Goal: Transaction & Acquisition: Purchase product/service

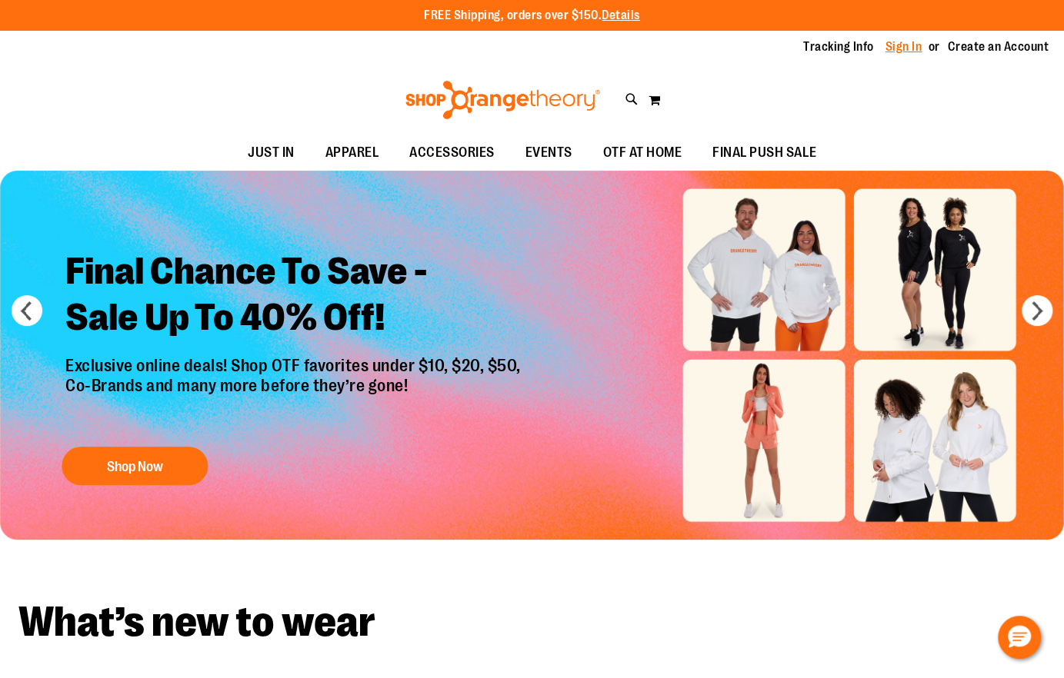
type input "**********"
click at [897, 47] on link "Sign In" at bounding box center [903, 46] width 37 height 17
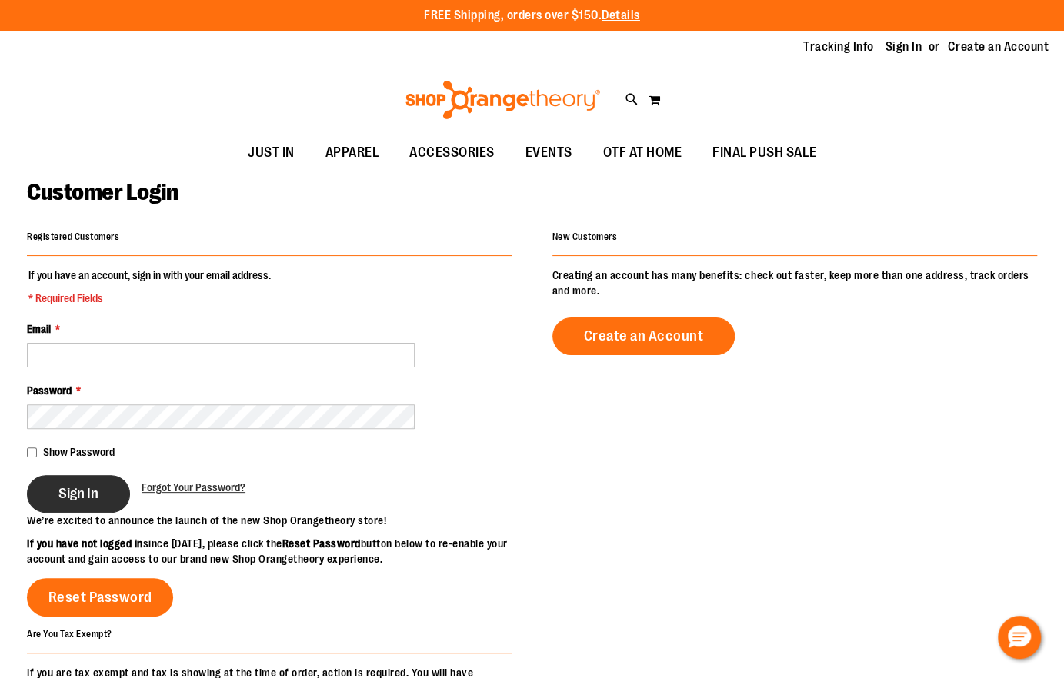
type input "**********"
click at [79, 496] on span "Sign In" at bounding box center [78, 493] width 40 height 17
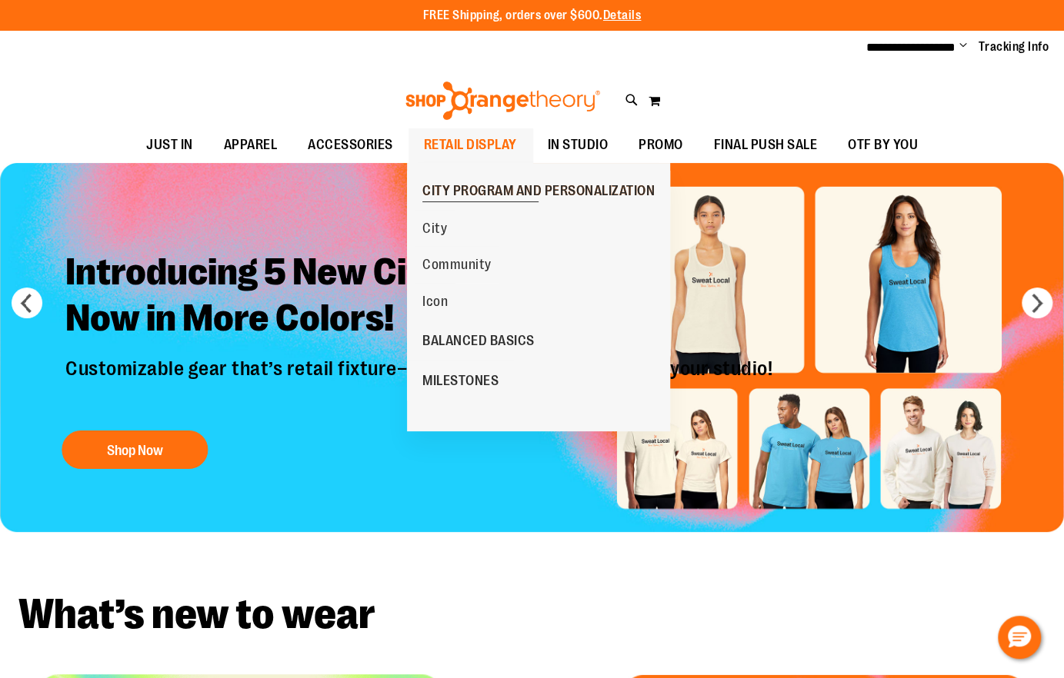
type input "**********"
click at [454, 190] on span "CITY PROGRAM AND PERSONALIZATION" at bounding box center [538, 192] width 232 height 19
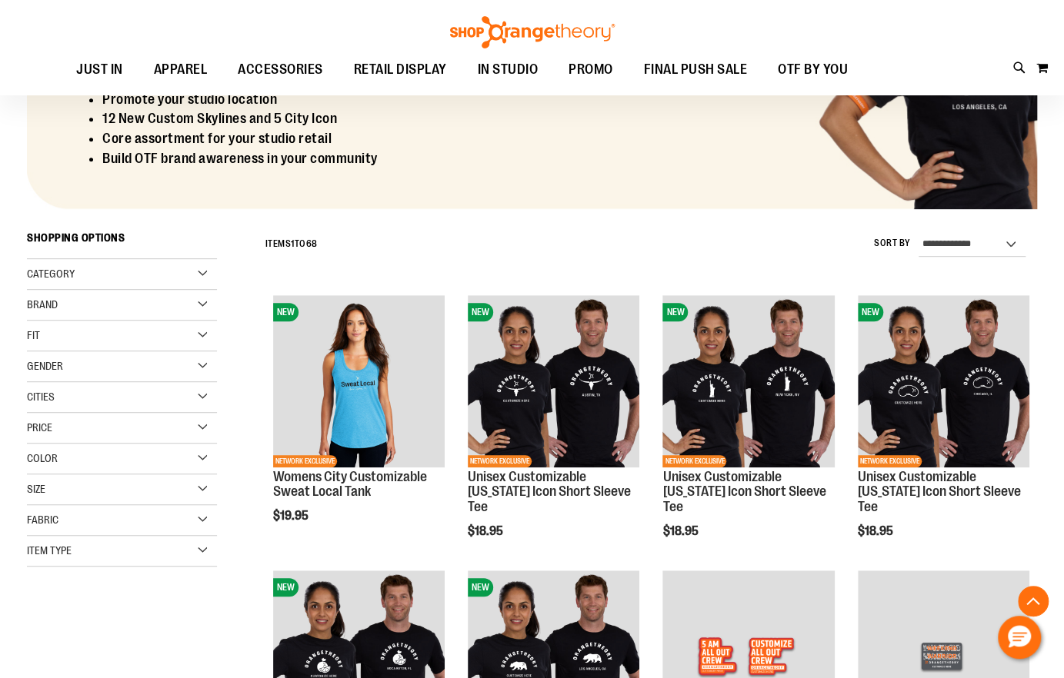
scroll to position [451, 0]
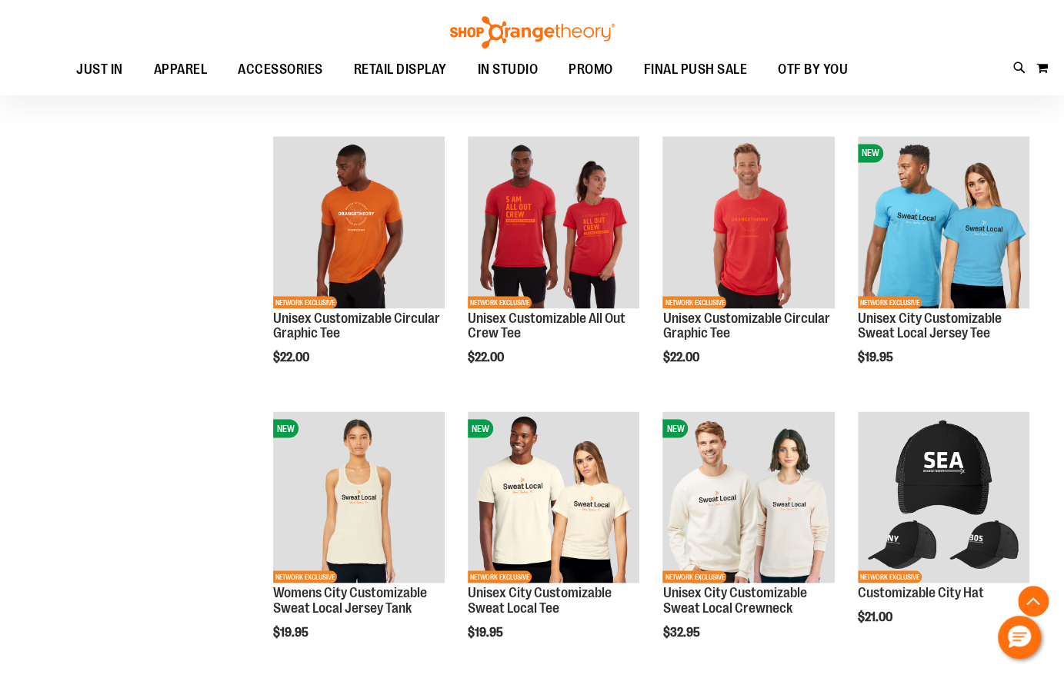
scroll to position [1317, 0]
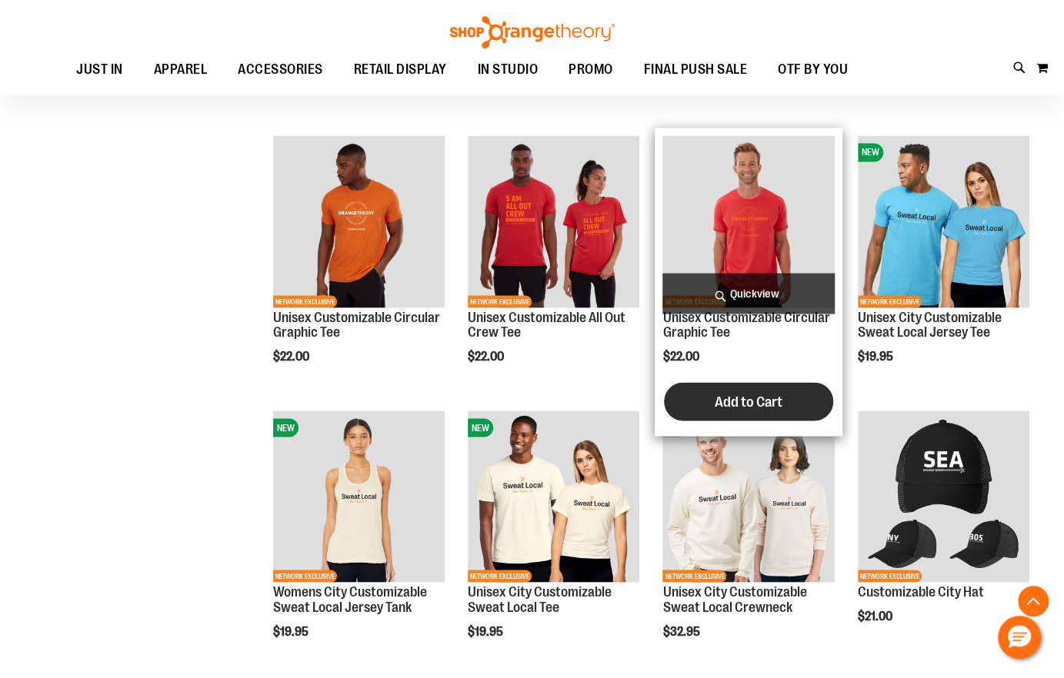
type input "**********"
click at [721, 391] on button "Add to Cart" at bounding box center [748, 401] width 169 height 38
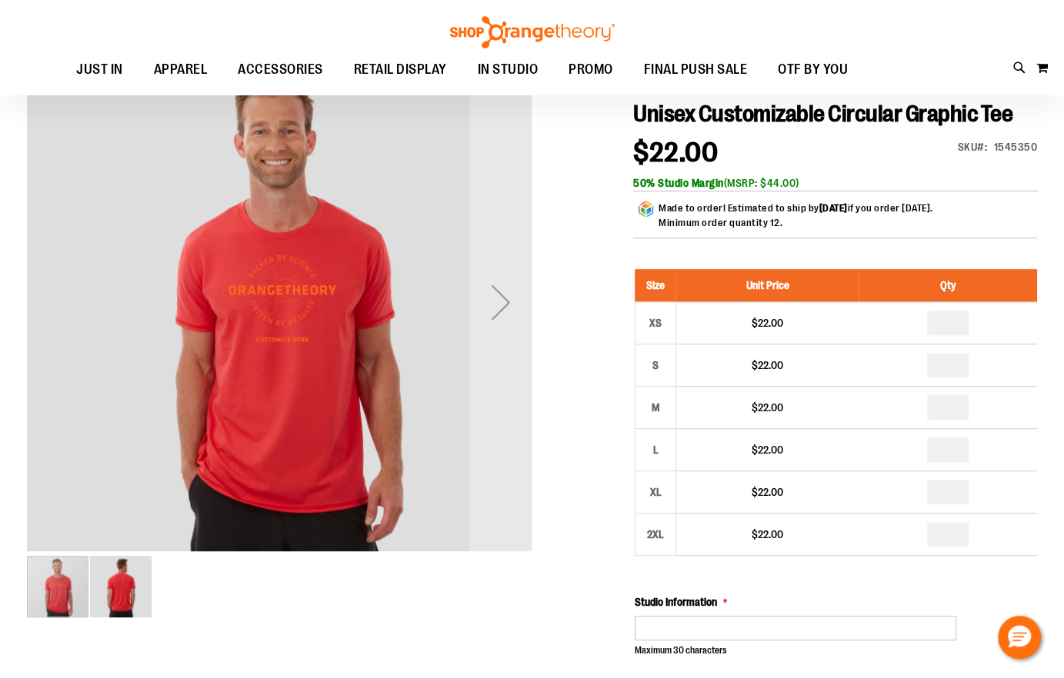
scroll to position [204, 0]
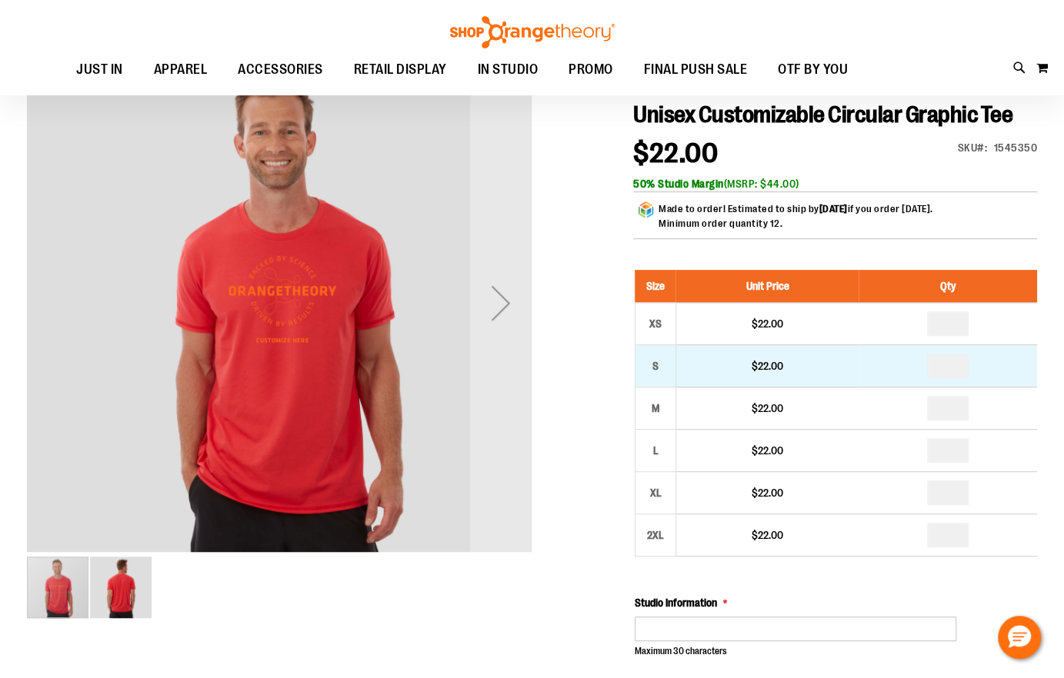
type input "**********"
click at [951, 367] on input "*" at bounding box center [948, 366] width 42 height 25
type input "*"
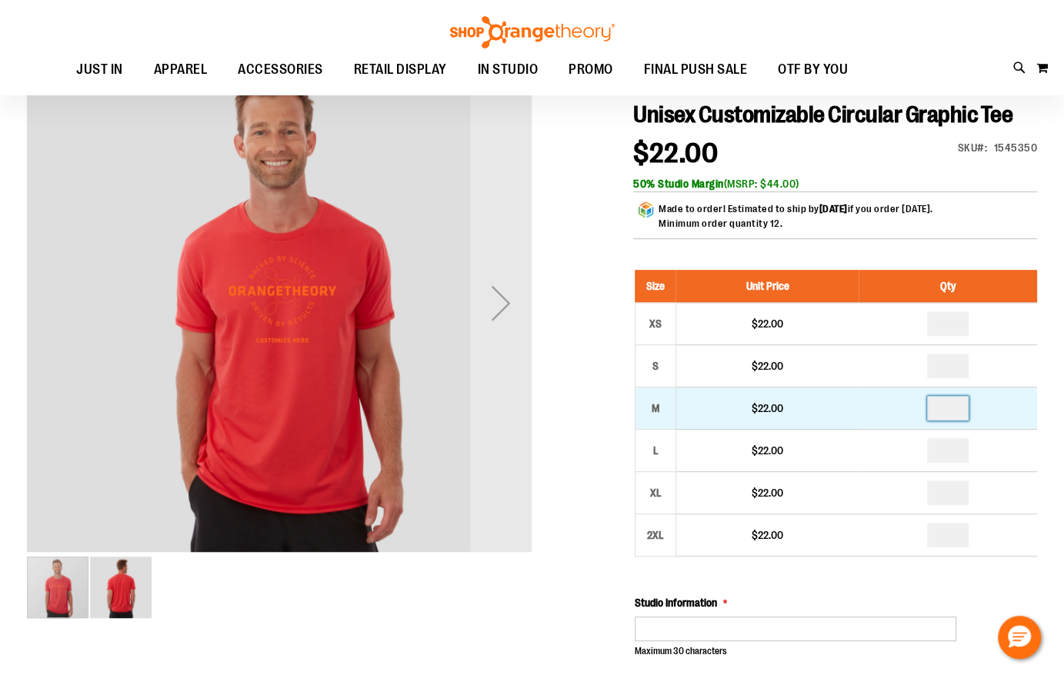
click at [957, 412] on input "number" at bounding box center [948, 408] width 42 height 25
type input "*"
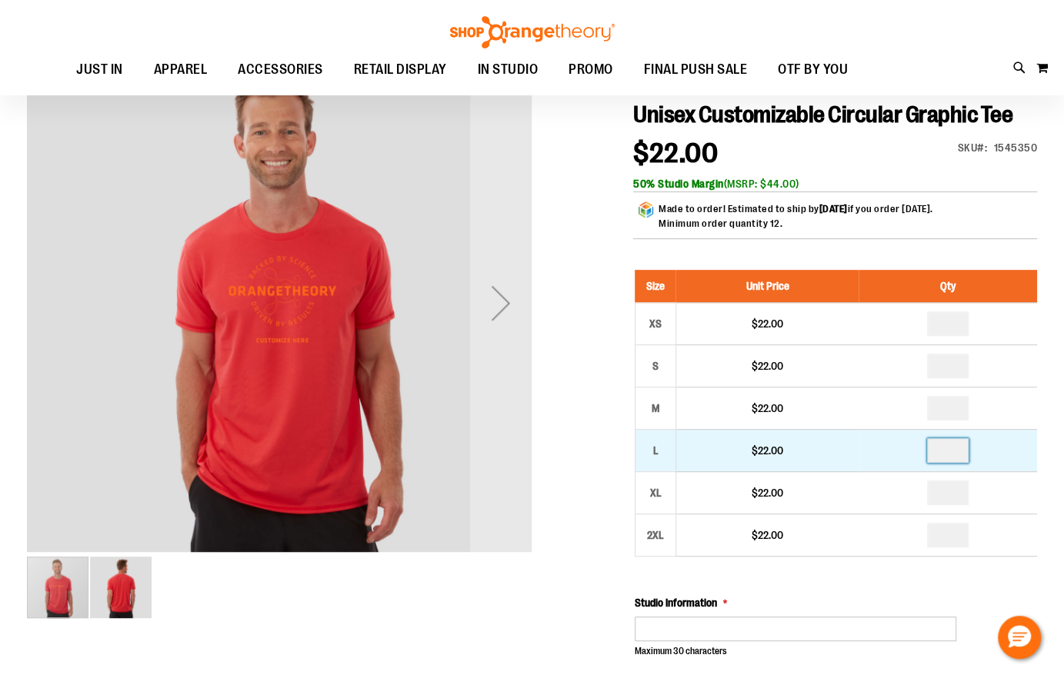
click at [955, 452] on input "number" at bounding box center [948, 450] width 42 height 25
type input "*"
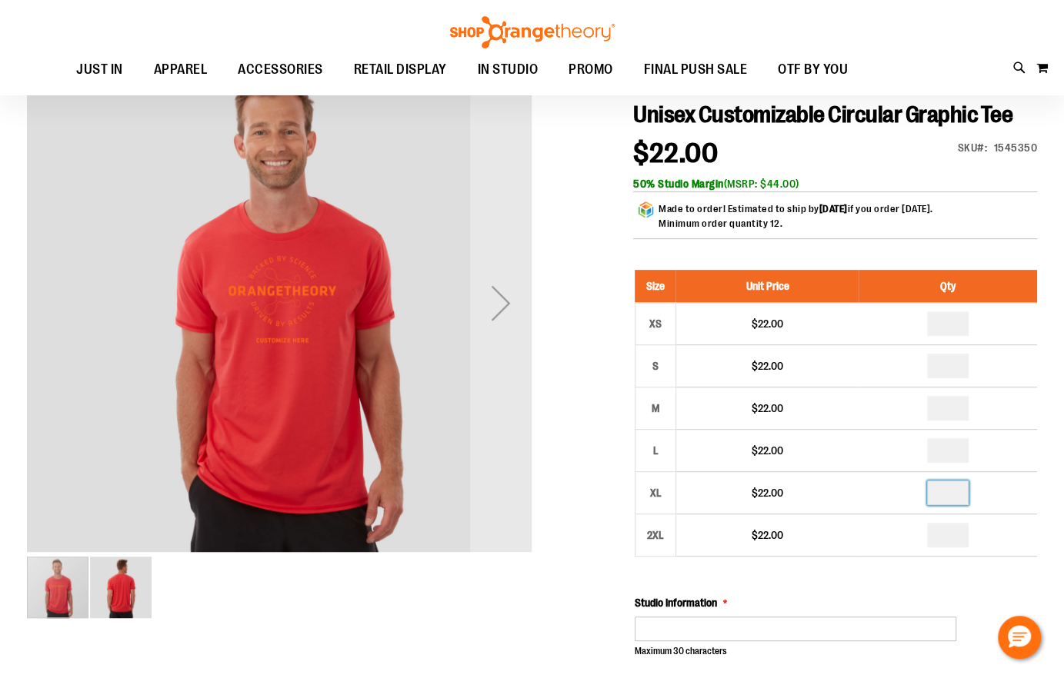
click at [951, 496] on input "number" at bounding box center [948, 493] width 42 height 25
type input "*"
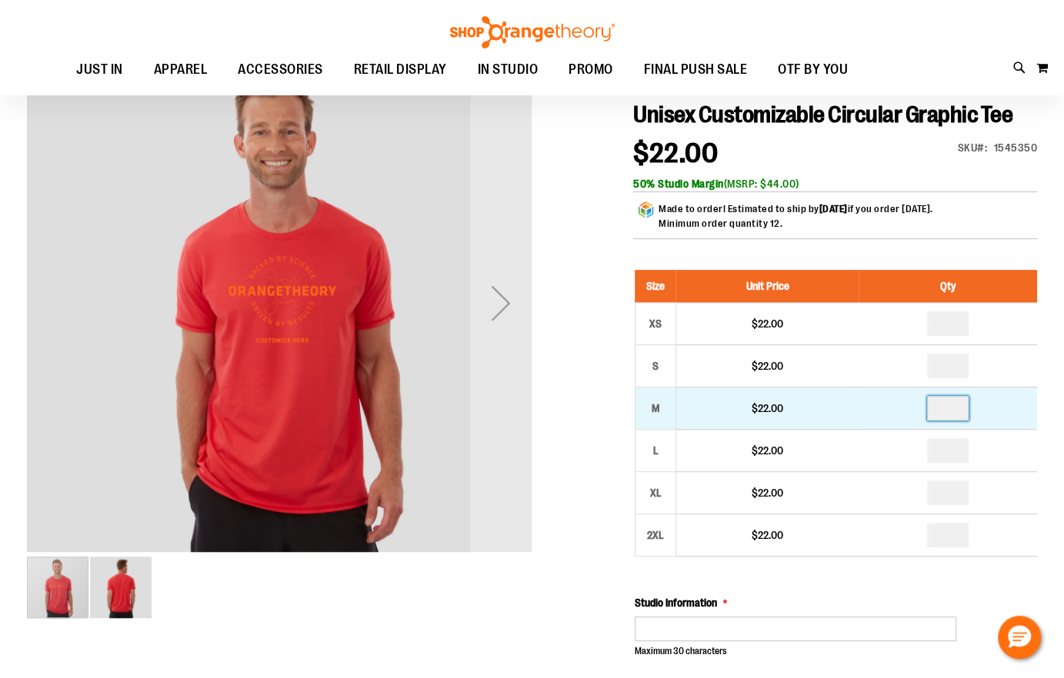
click at [952, 411] on input "*" at bounding box center [948, 408] width 42 height 25
type input "*"
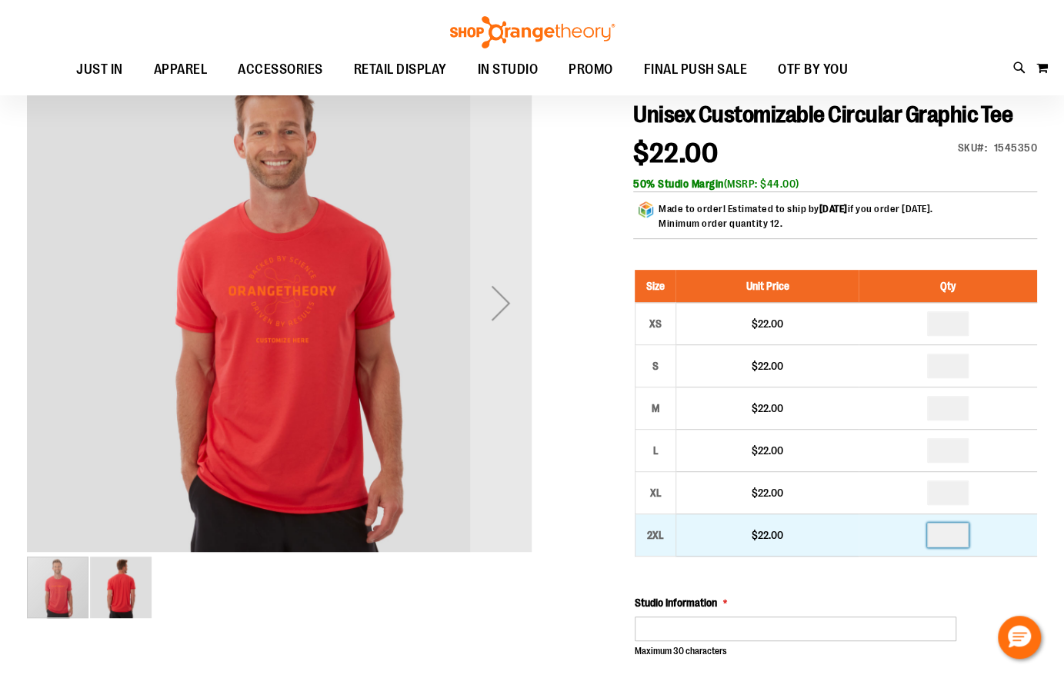
click at [957, 533] on input "number" at bounding box center [948, 535] width 42 height 25
type input "*"
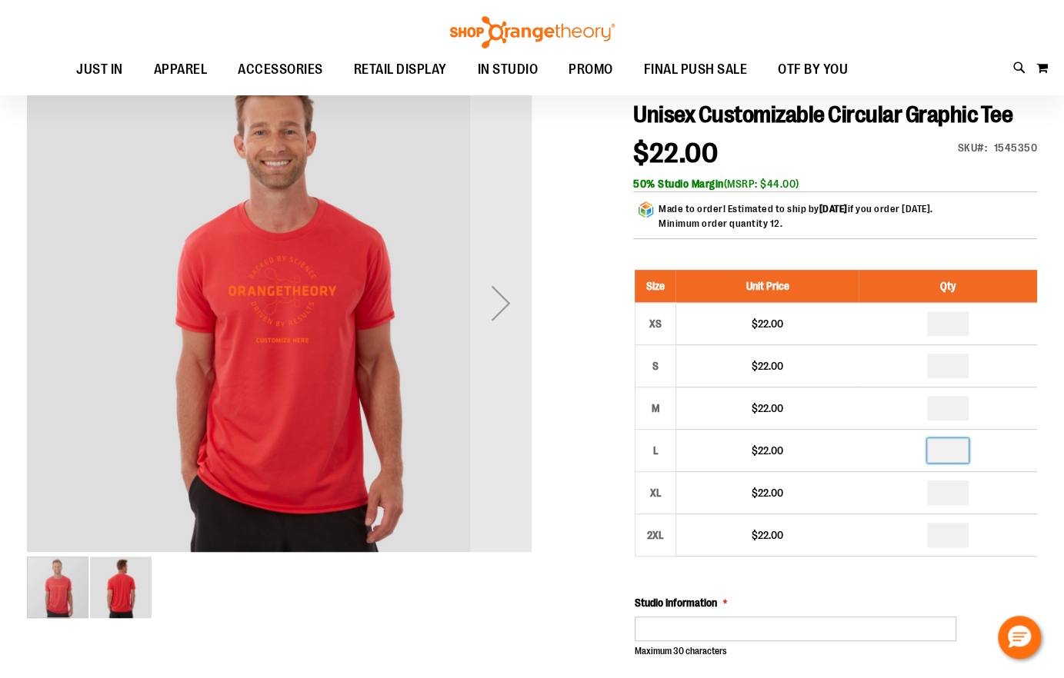
click at [954, 451] on input "*" at bounding box center [948, 450] width 42 height 25
type input "*"
click at [954, 371] on input "*" at bounding box center [948, 366] width 42 height 25
type input "*"
click at [618, 337] on div at bounding box center [532, 649] width 1010 height 1196
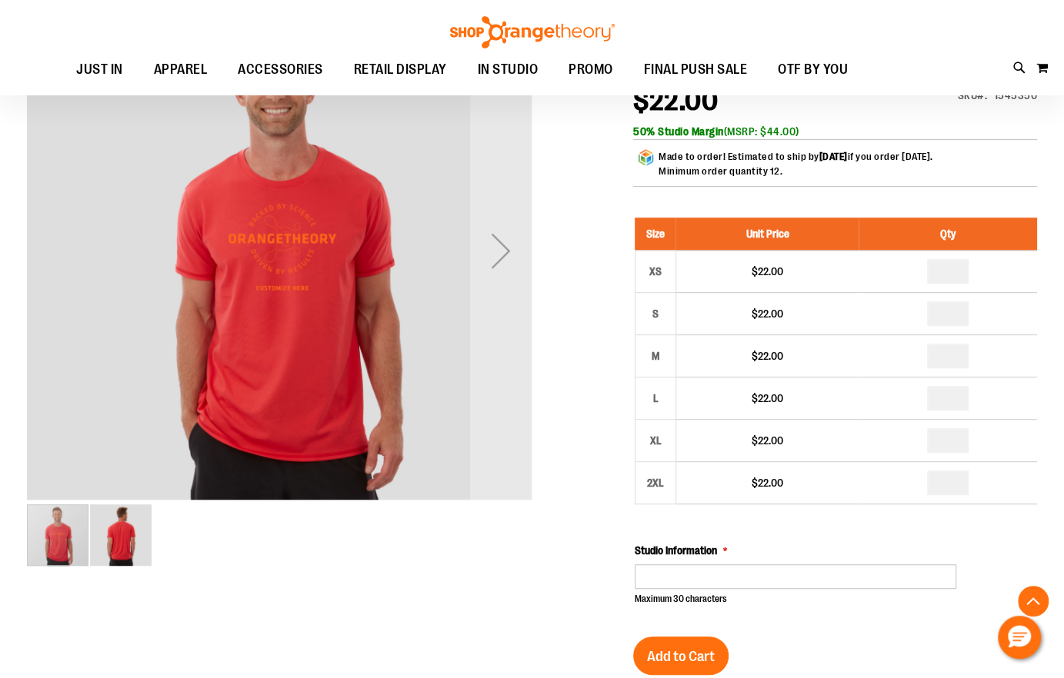
scroll to position [257, 0]
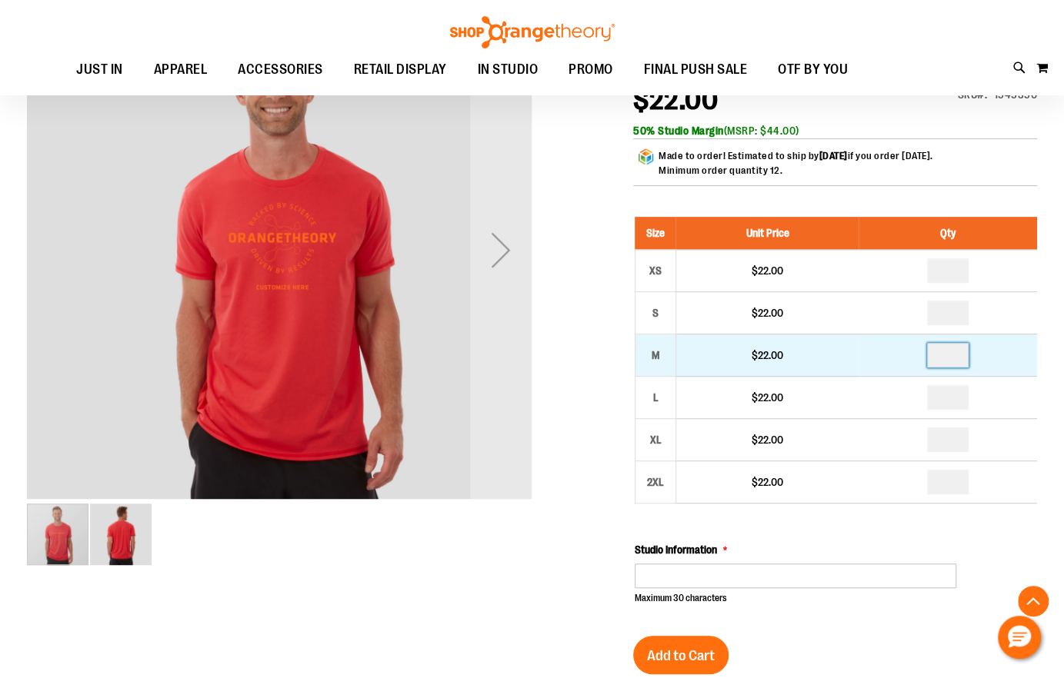
click at [946, 355] on input "*" at bounding box center [948, 355] width 42 height 25
type input "*"
click at [949, 349] on input "*" at bounding box center [948, 355] width 42 height 25
type input "*"
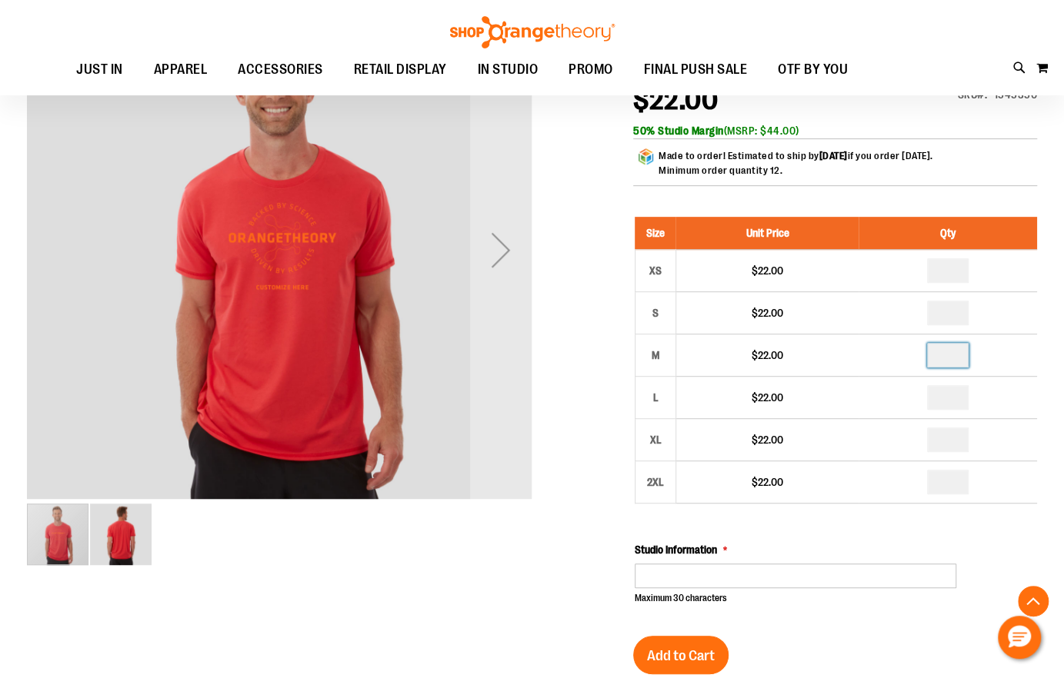
click at [609, 341] on div at bounding box center [532, 596] width 1010 height 1196
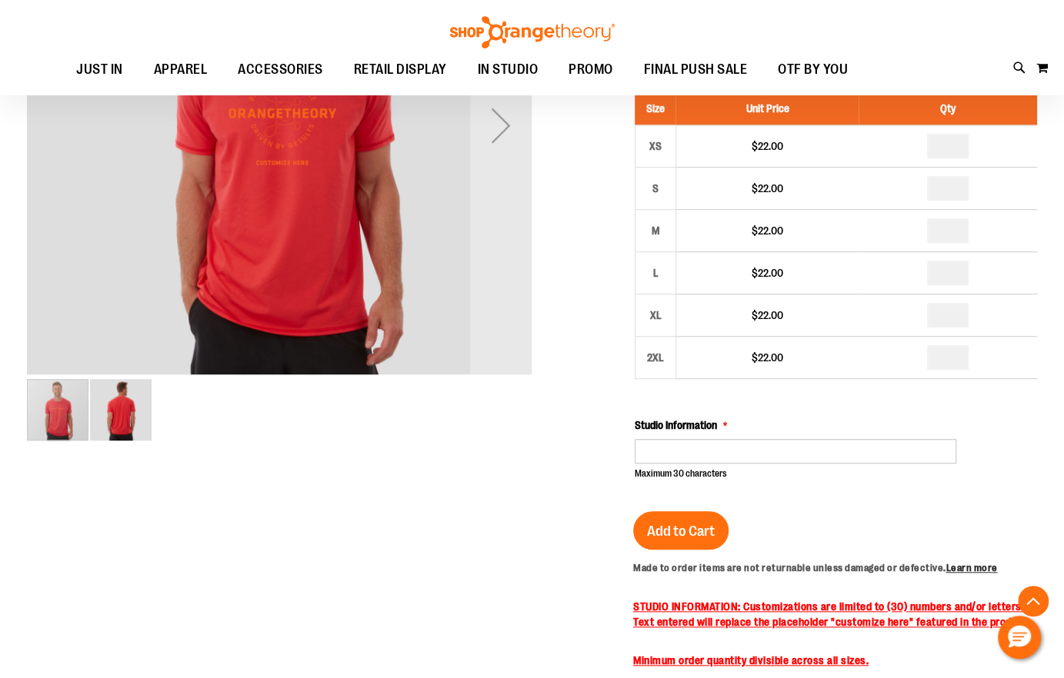
scroll to position [384, 0]
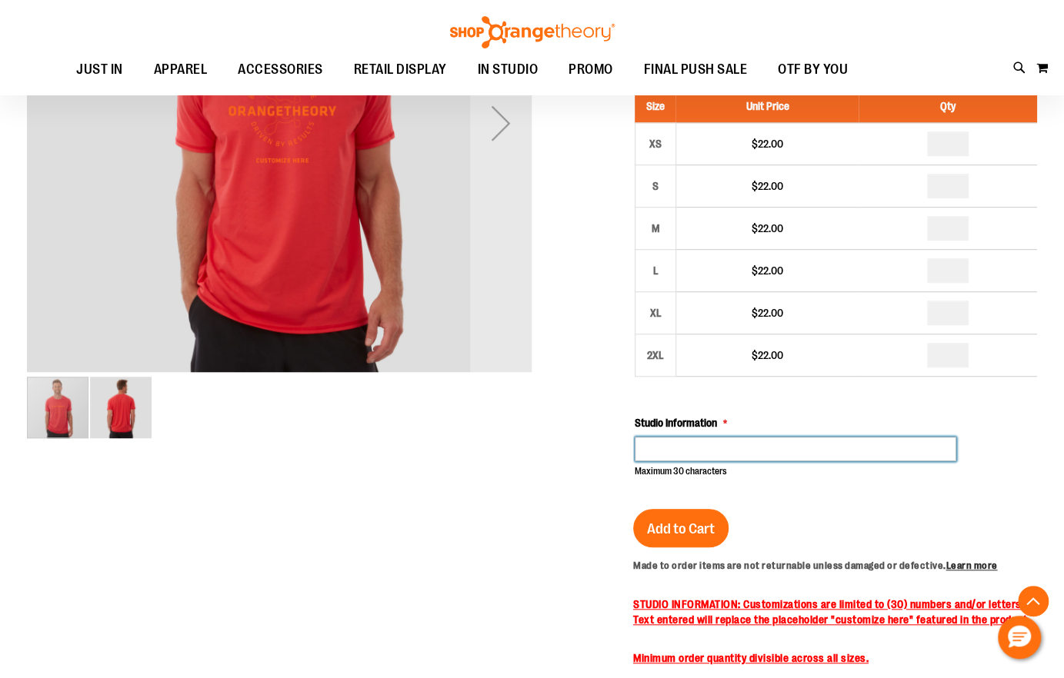
click at [658, 438] on input "Studio Information" at bounding box center [796, 449] width 322 height 25
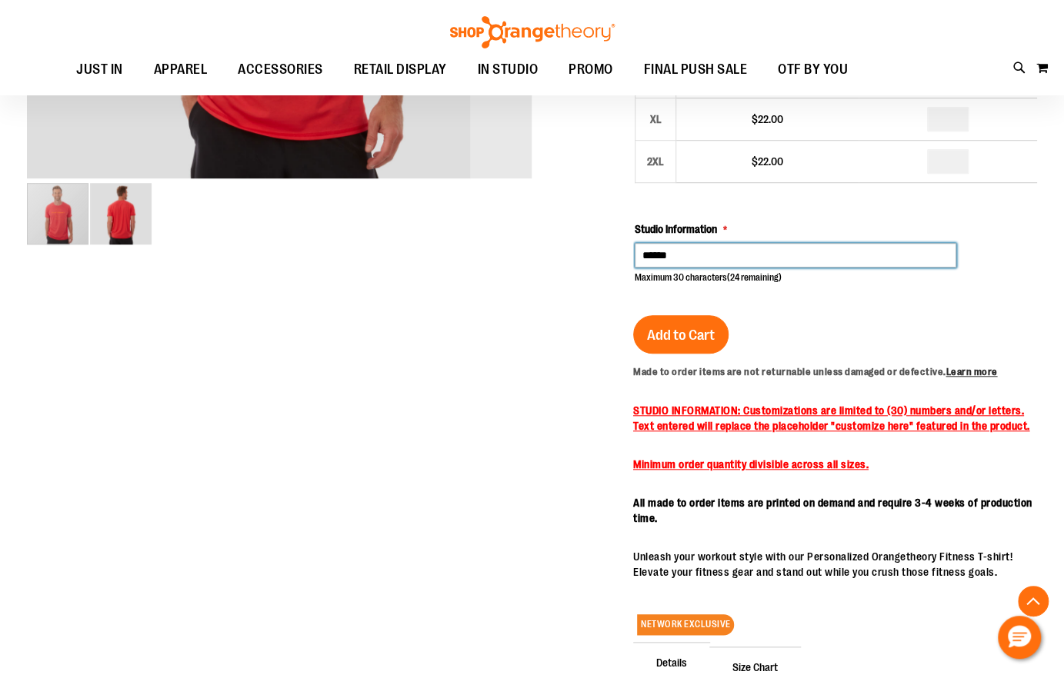
scroll to position [525, 0]
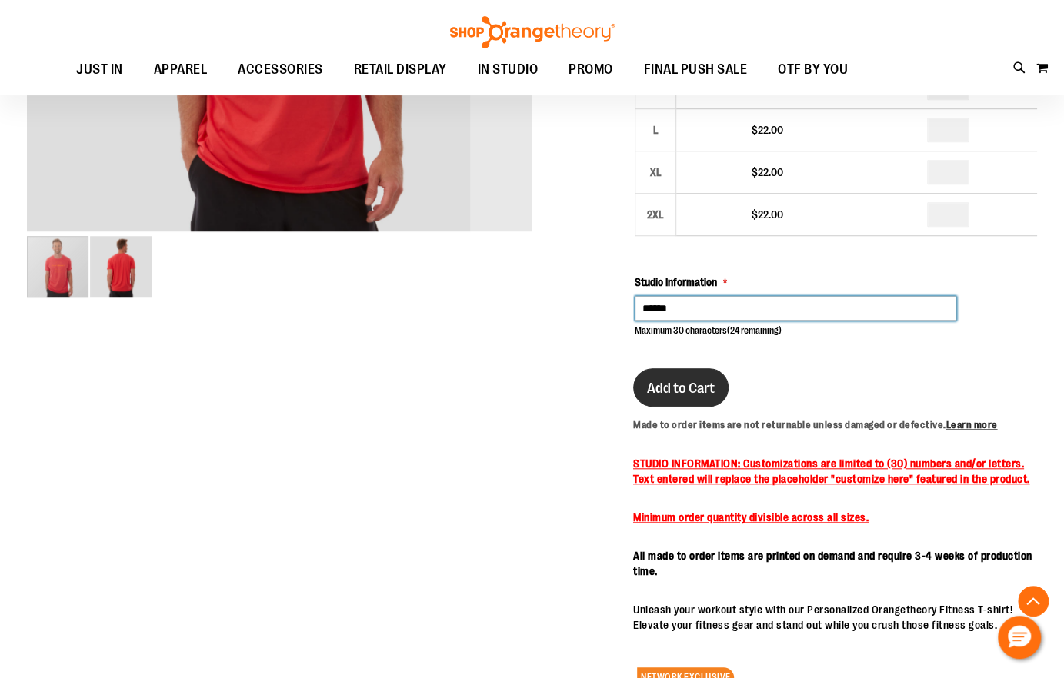
type input "******"
click at [667, 385] on span "Add to Cart" at bounding box center [681, 388] width 68 height 17
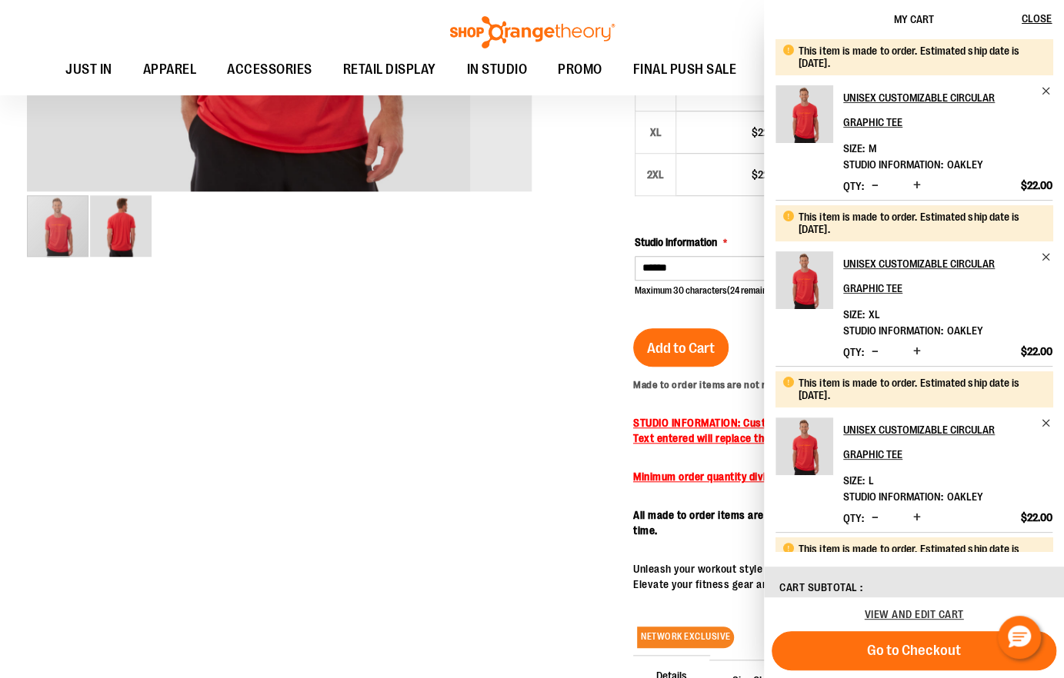
scroll to position [485, 0]
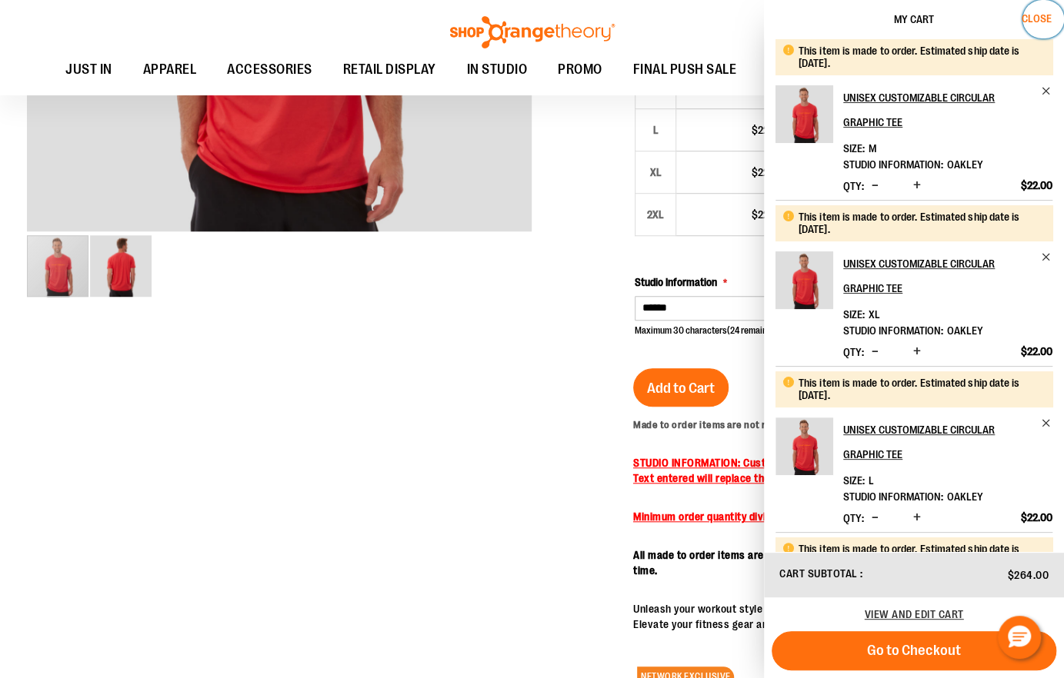
click at [1037, 22] on span "Close" at bounding box center [1036, 18] width 30 height 12
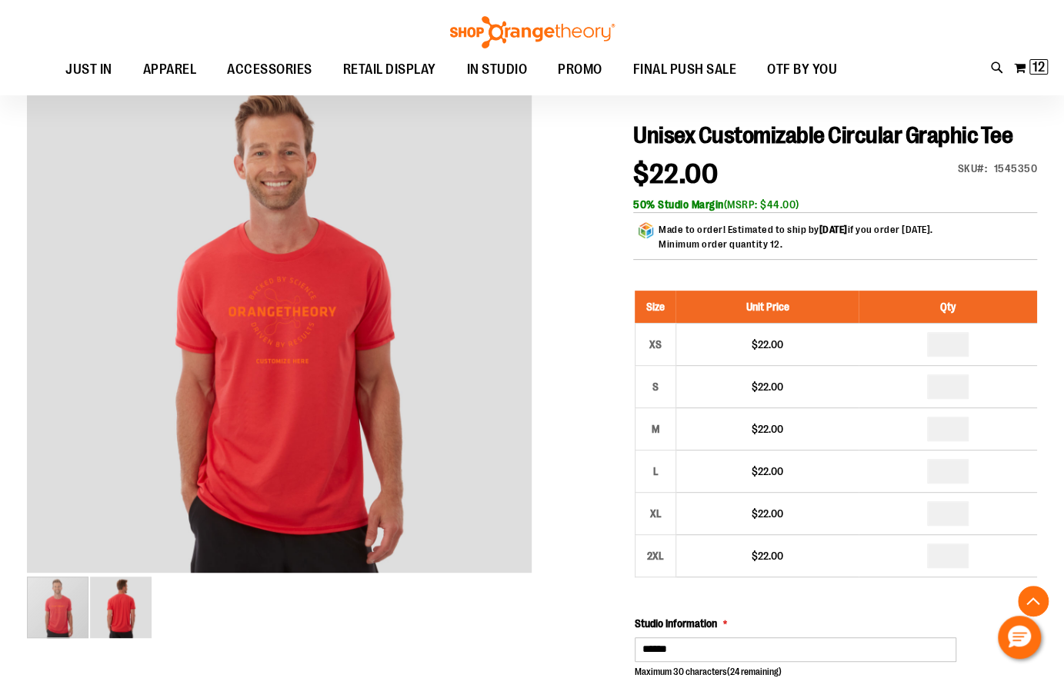
scroll to position [0, 0]
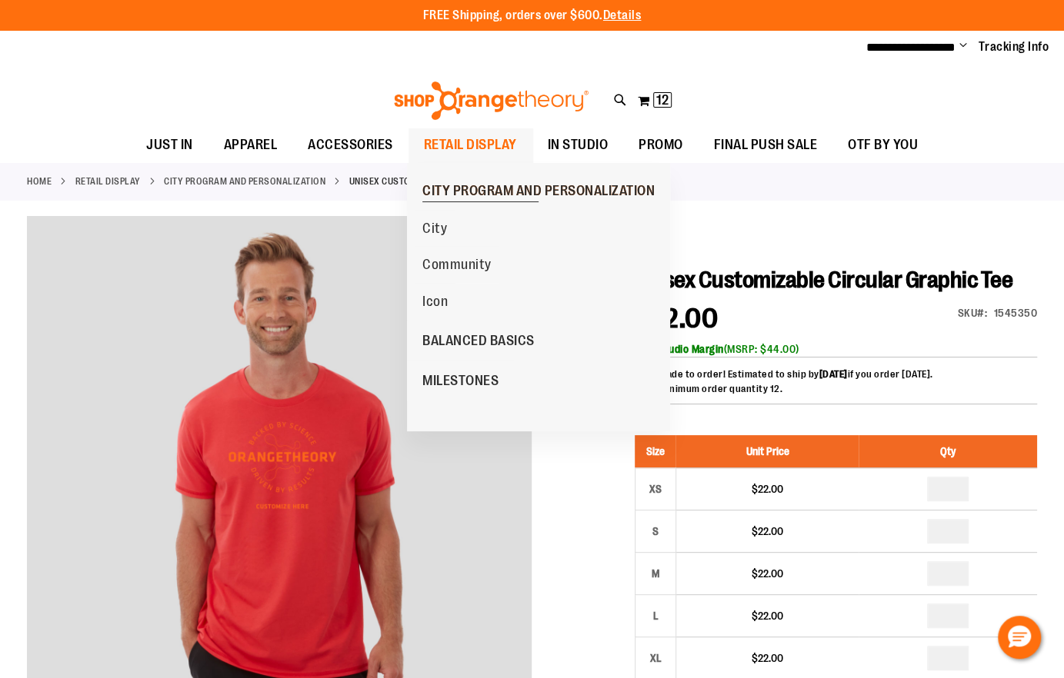
click at [448, 185] on span "CITY PROGRAM AND PERSONALIZATION" at bounding box center [538, 192] width 232 height 19
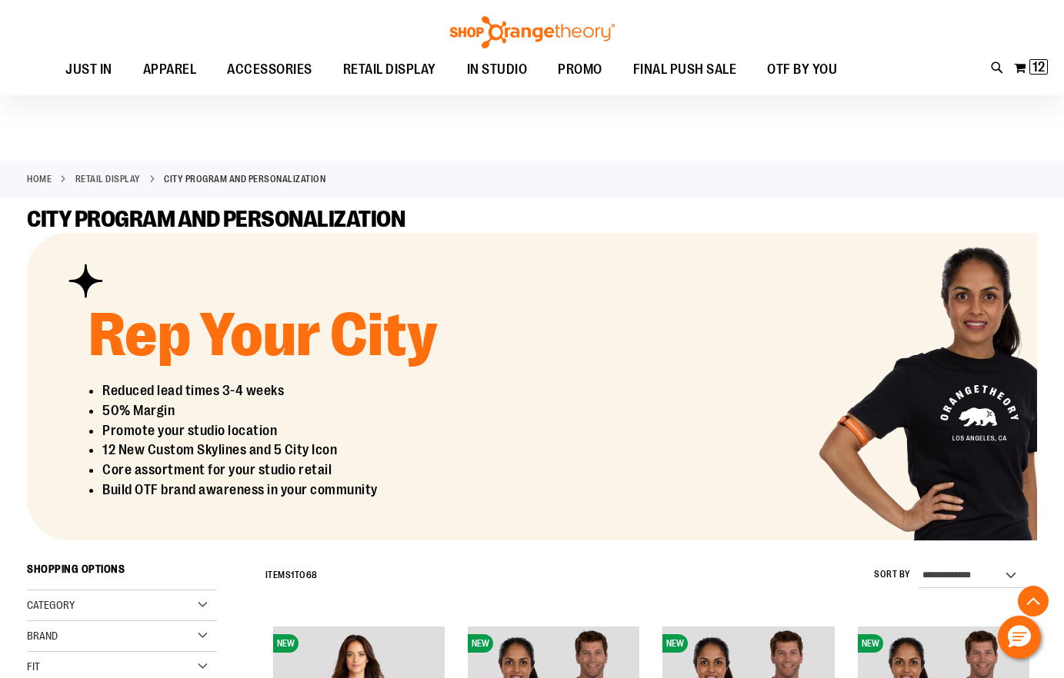
scroll to position [938, 0]
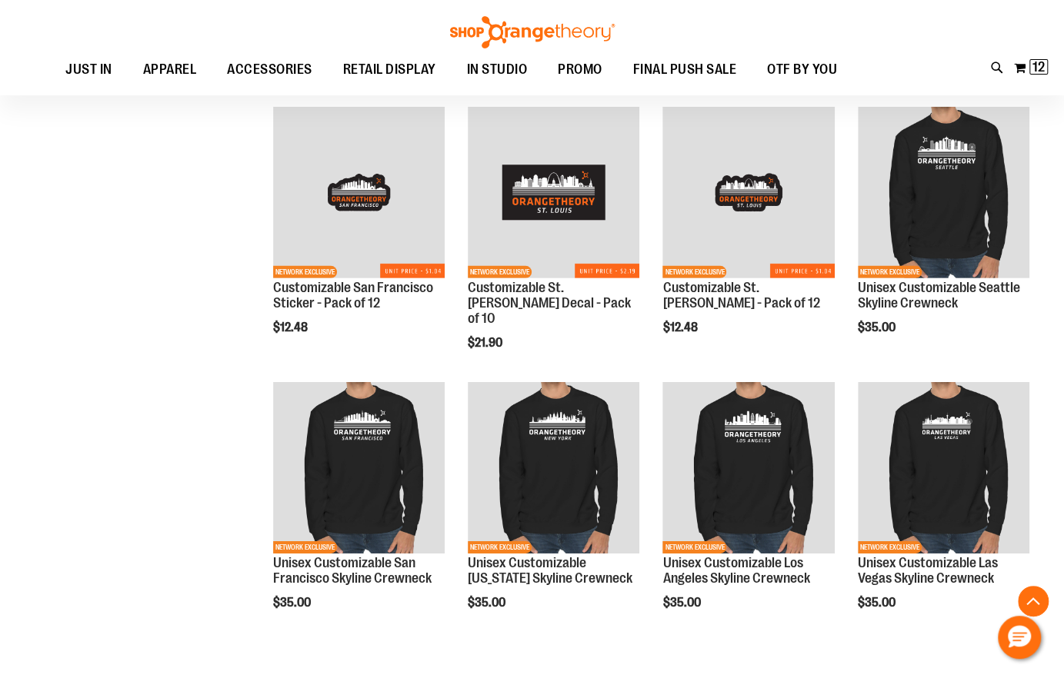
scroll to position [2547, 0]
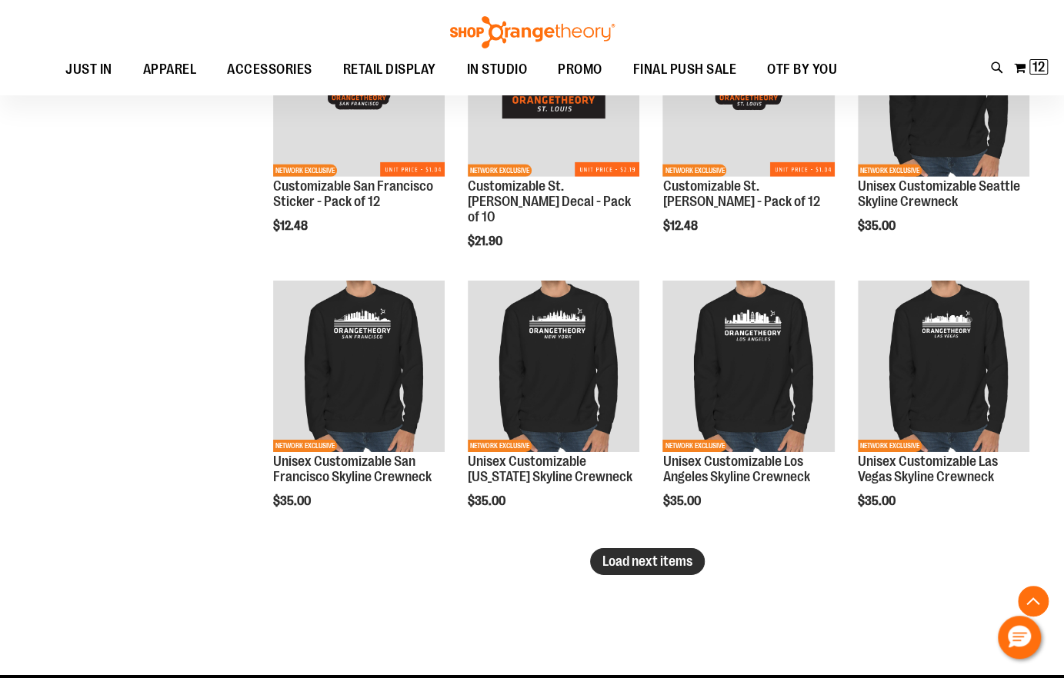
type input "**********"
click at [681, 562] on span "Load next items" at bounding box center [647, 561] width 90 height 15
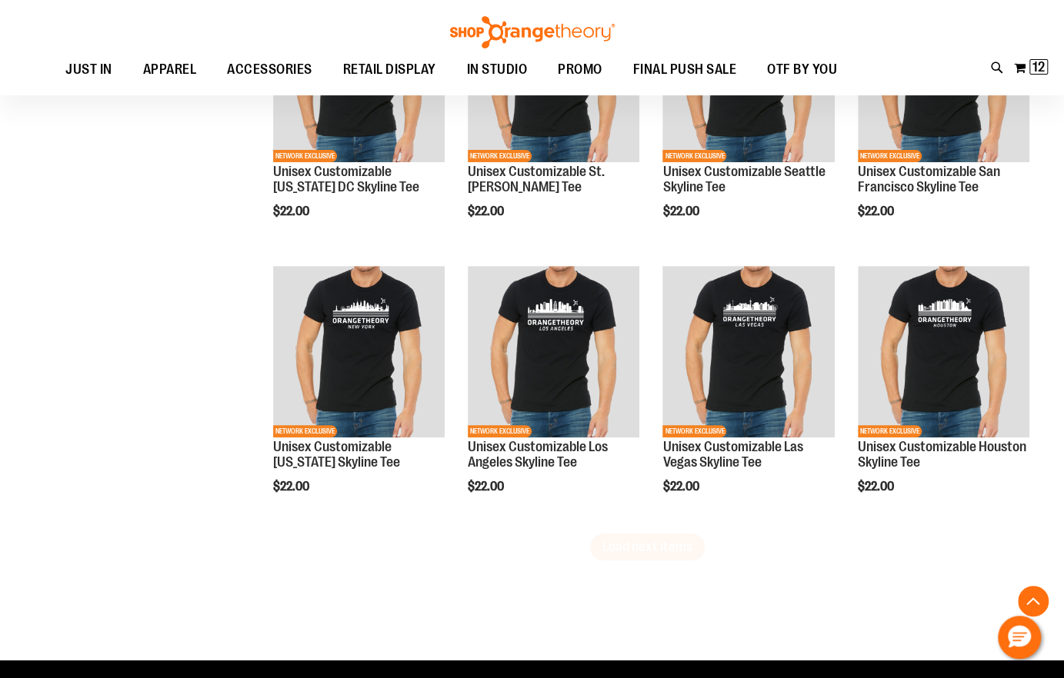
scroll to position [3430, 0]
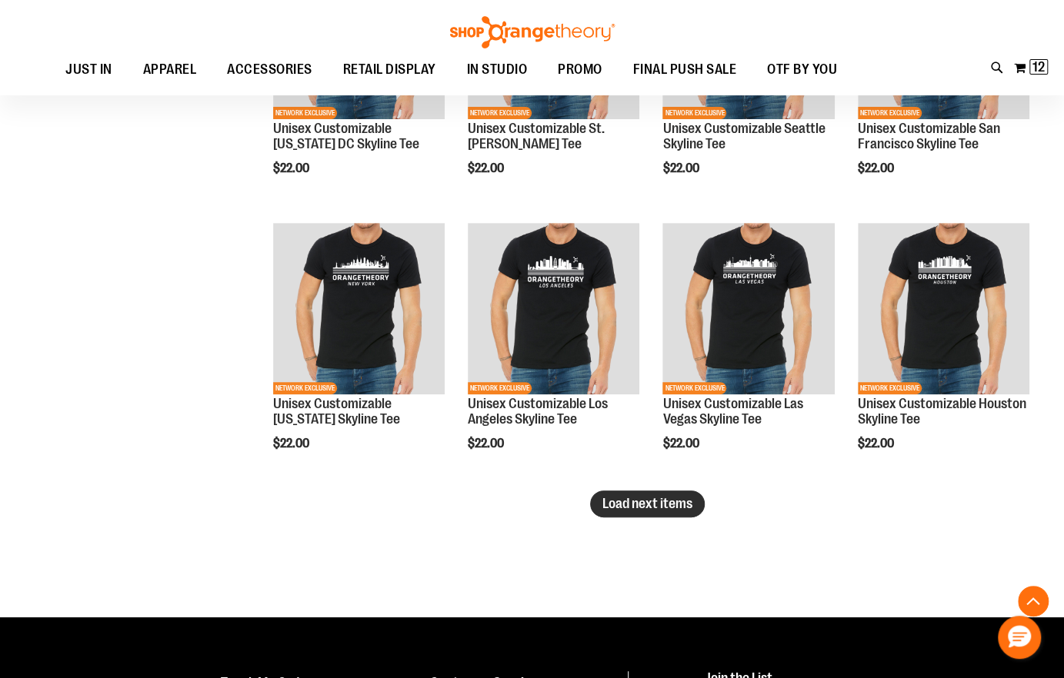
click at [652, 499] on span "Load next items" at bounding box center [647, 503] width 90 height 15
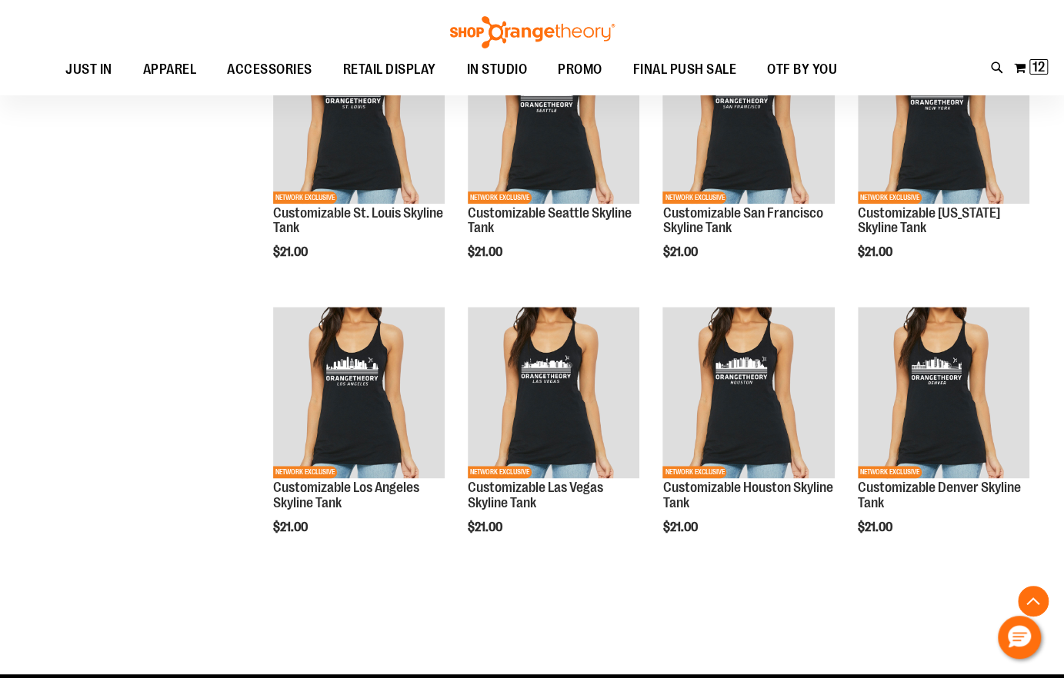
scroll to position [4419, 0]
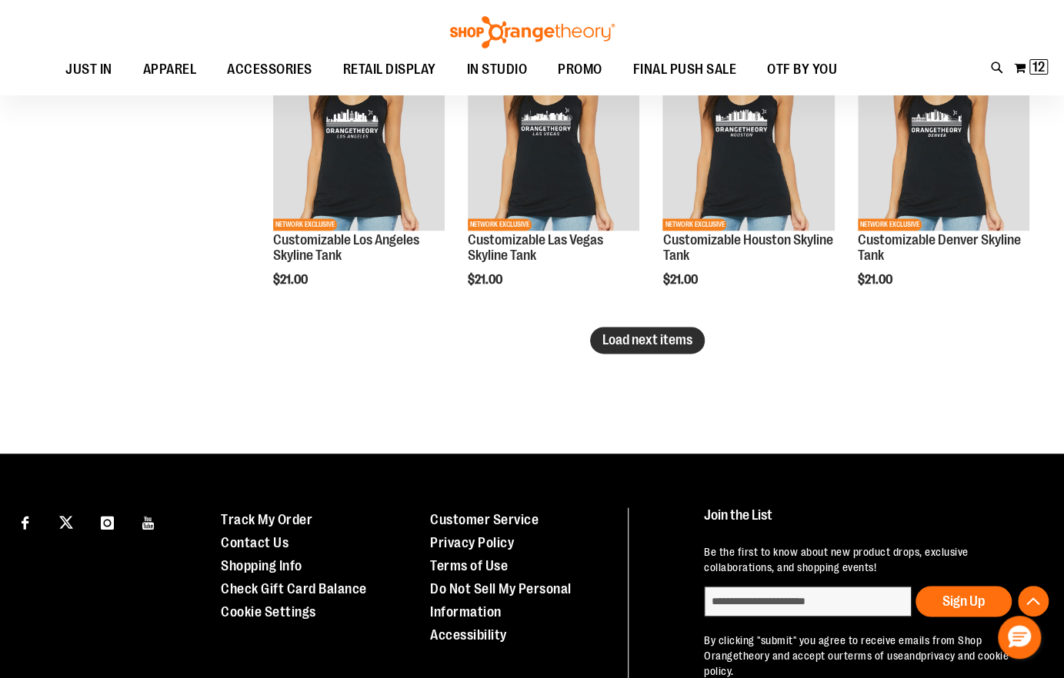
click at [672, 339] on span "Load next items" at bounding box center [647, 339] width 90 height 15
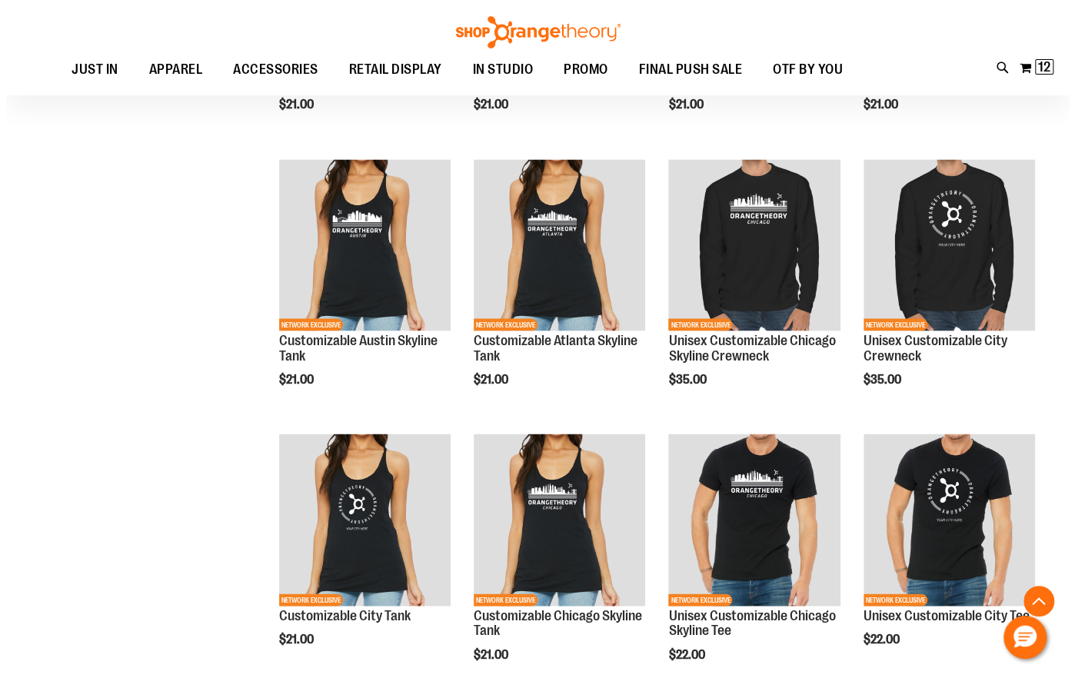
scroll to position [4625, 0]
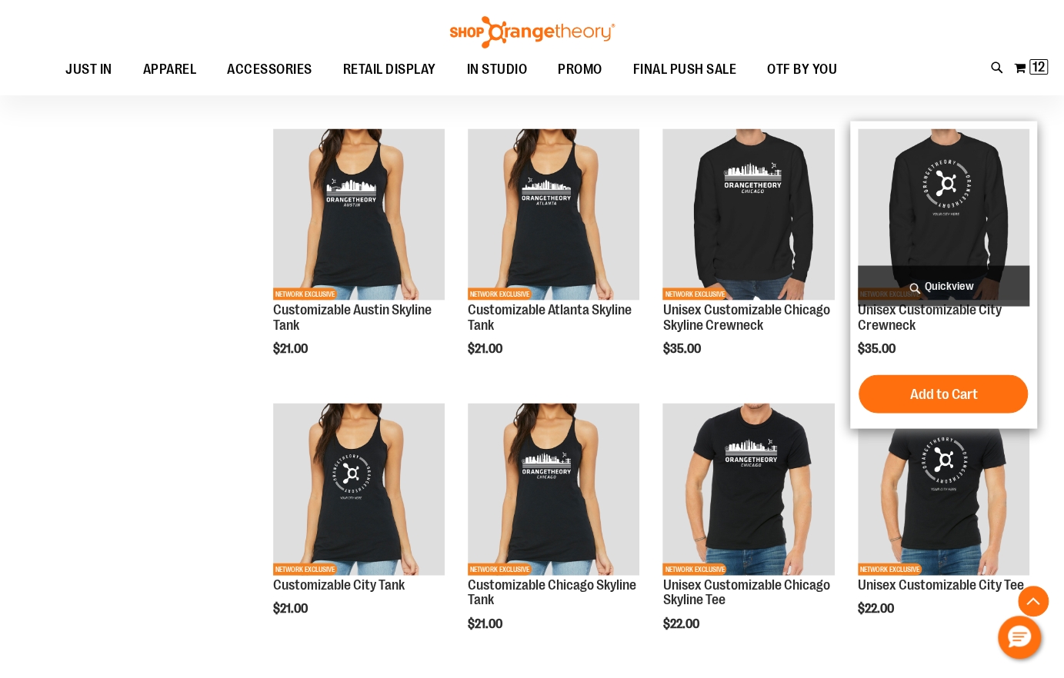
click at [938, 280] on span "Quickview" at bounding box center [944, 285] width 172 height 41
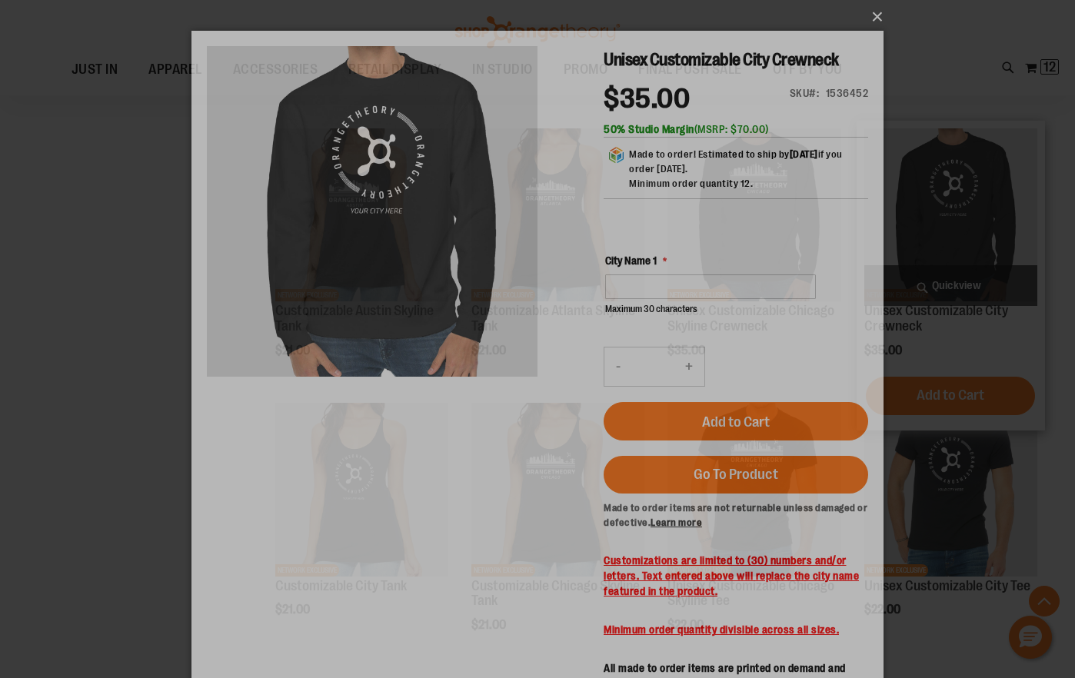
scroll to position [0, 0]
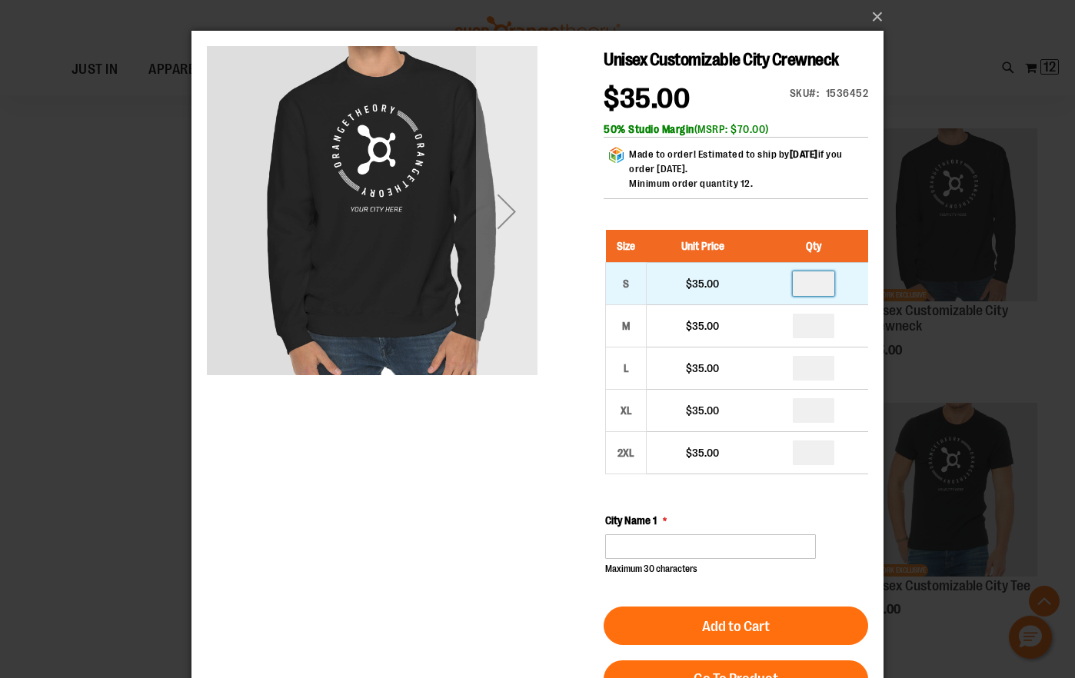
click at [824, 289] on input "number" at bounding box center [814, 283] width 42 height 25
type input "*"
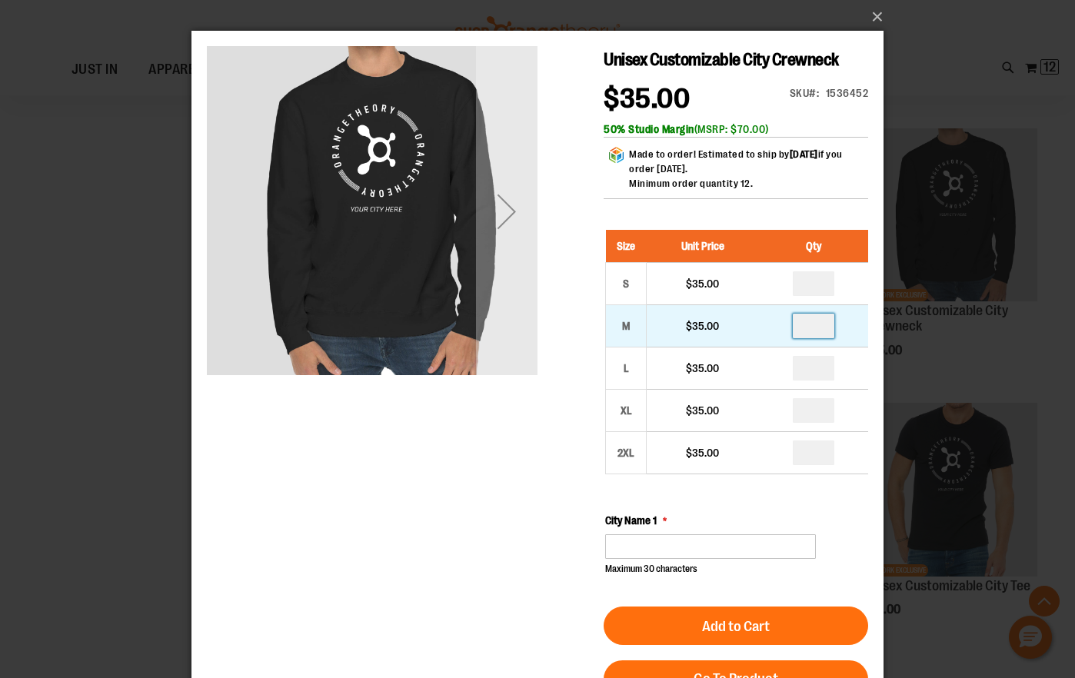
click at [814, 324] on input "number" at bounding box center [814, 326] width 42 height 25
type input "*"
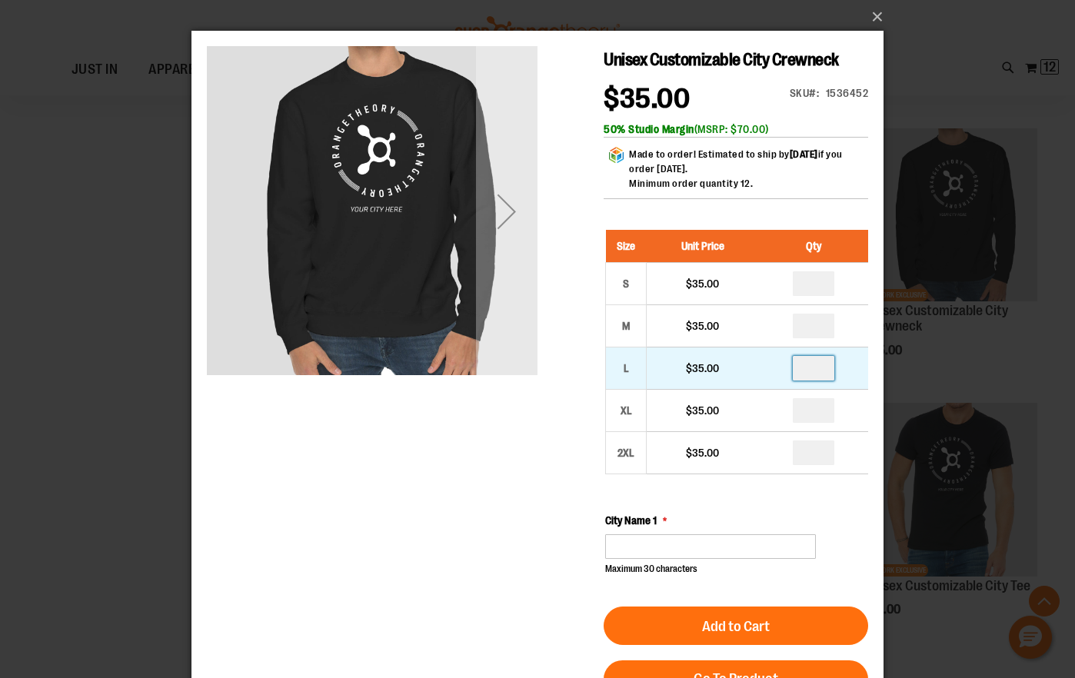
click at [812, 368] on input "number" at bounding box center [814, 368] width 42 height 25
type input "*"
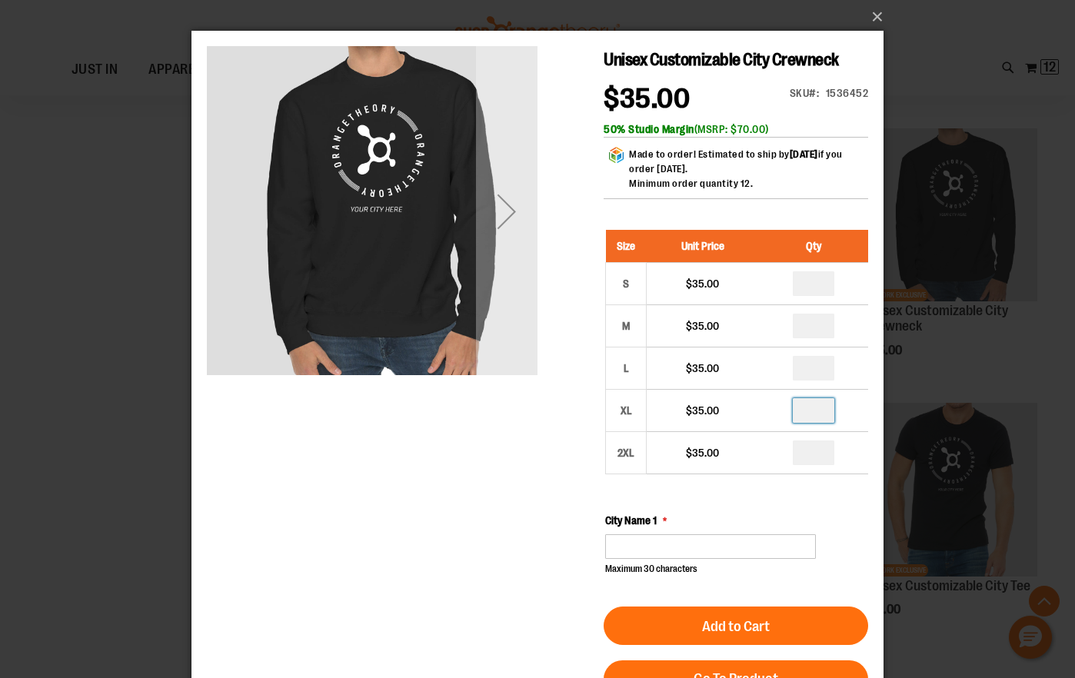
click at [815, 408] on input "number" at bounding box center [814, 410] width 42 height 25
type input "*"
click at [815, 448] on input "number" at bounding box center [814, 453] width 42 height 25
type input "*"
click at [703, 498] on div "Size Unit Price Qty S $35.00 * M $35.00" at bounding box center [736, 403] width 263 height 346
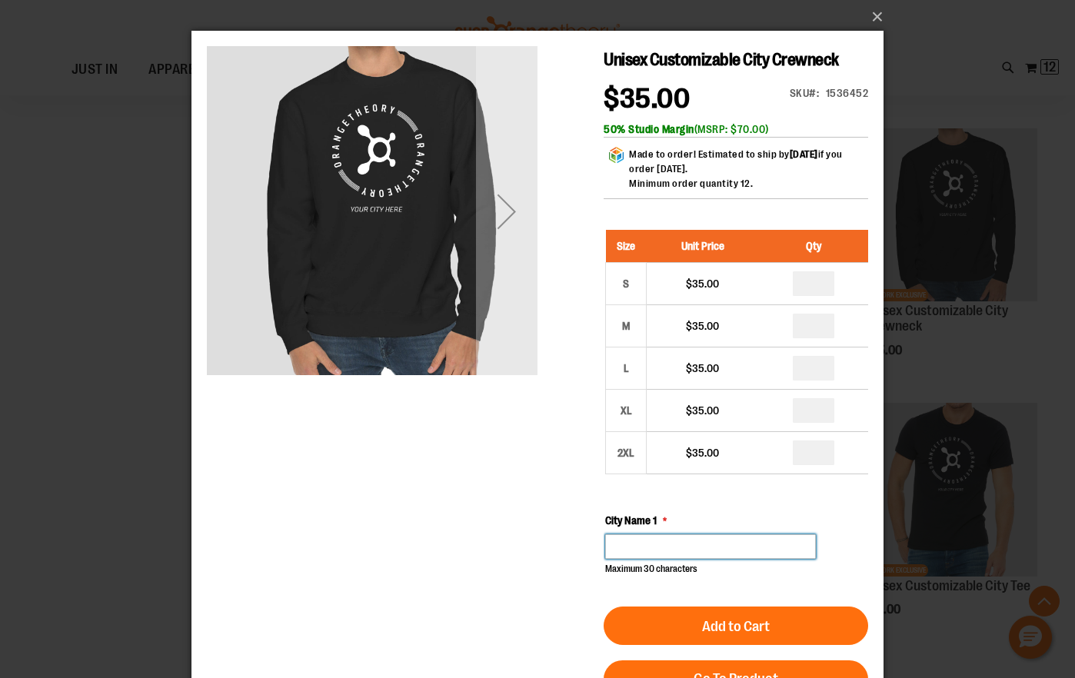
click at [640, 544] on input "City Name 1" at bounding box center [710, 547] width 211 height 25
type input "******"
click at [580, 460] on div "Unisex Customizable City Crewneck $35.00 Only %1 left SKU 1536452 50% Studio Ma…" at bounding box center [537, 531] width 661 height 971
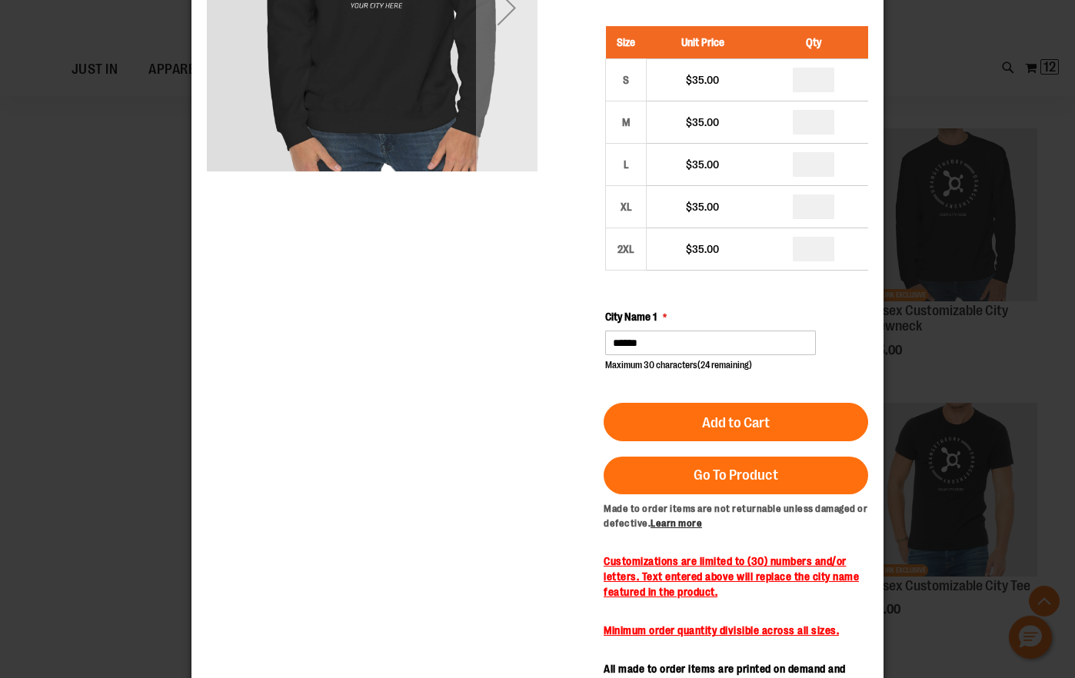
scroll to position [205, 0]
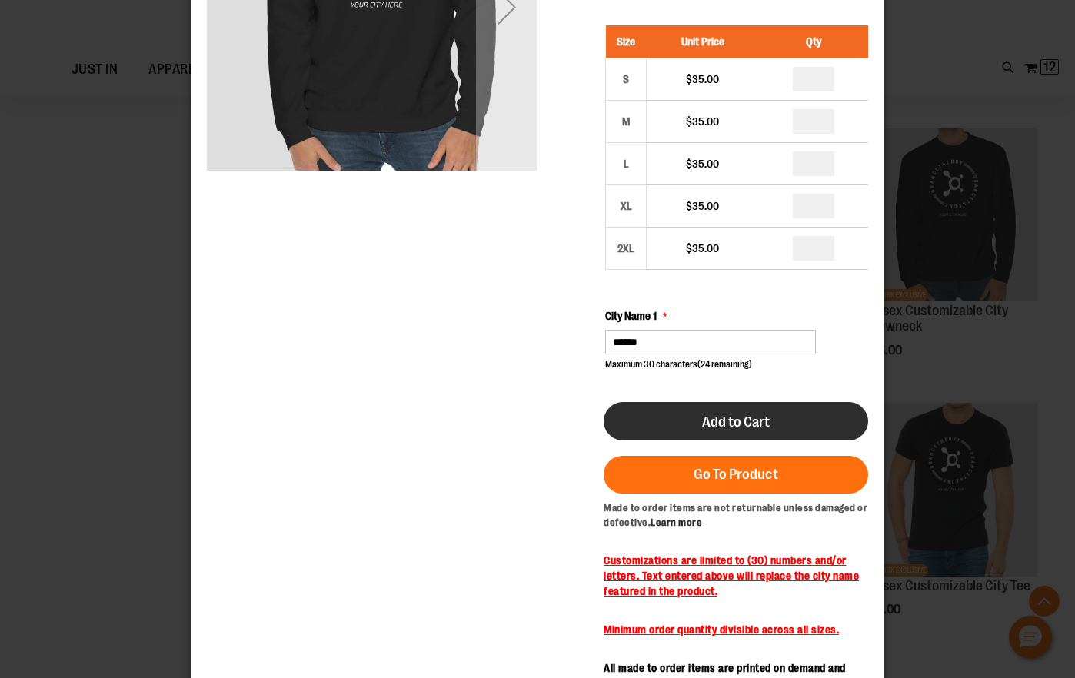
click at [666, 417] on button "Add to Cart" at bounding box center [736, 421] width 265 height 38
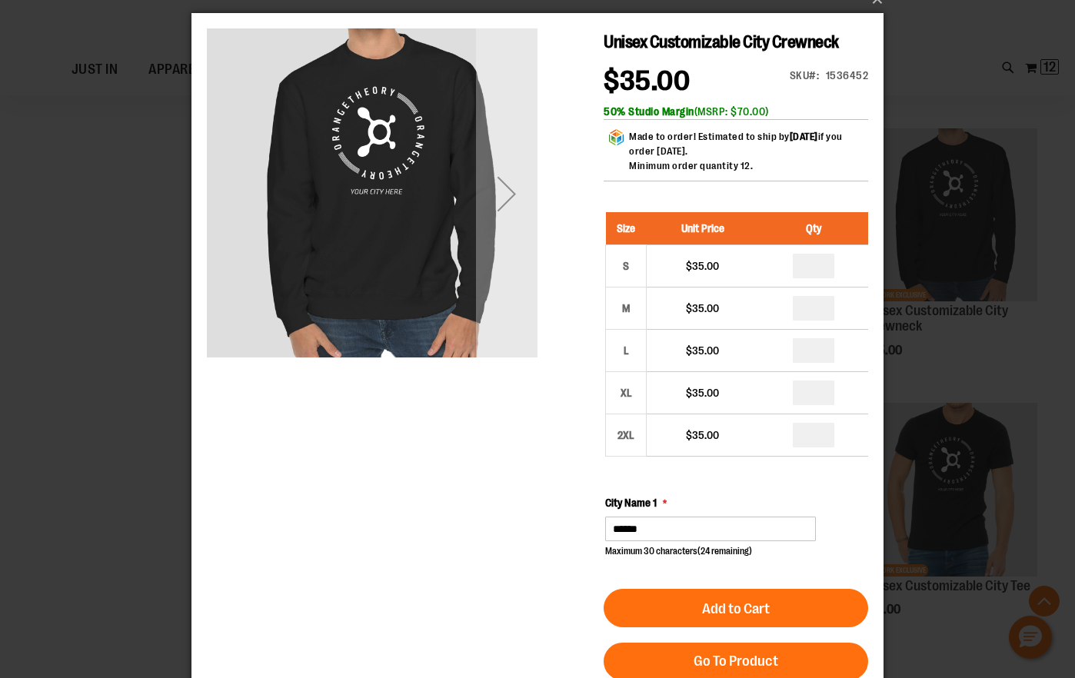
scroll to position [0, 0]
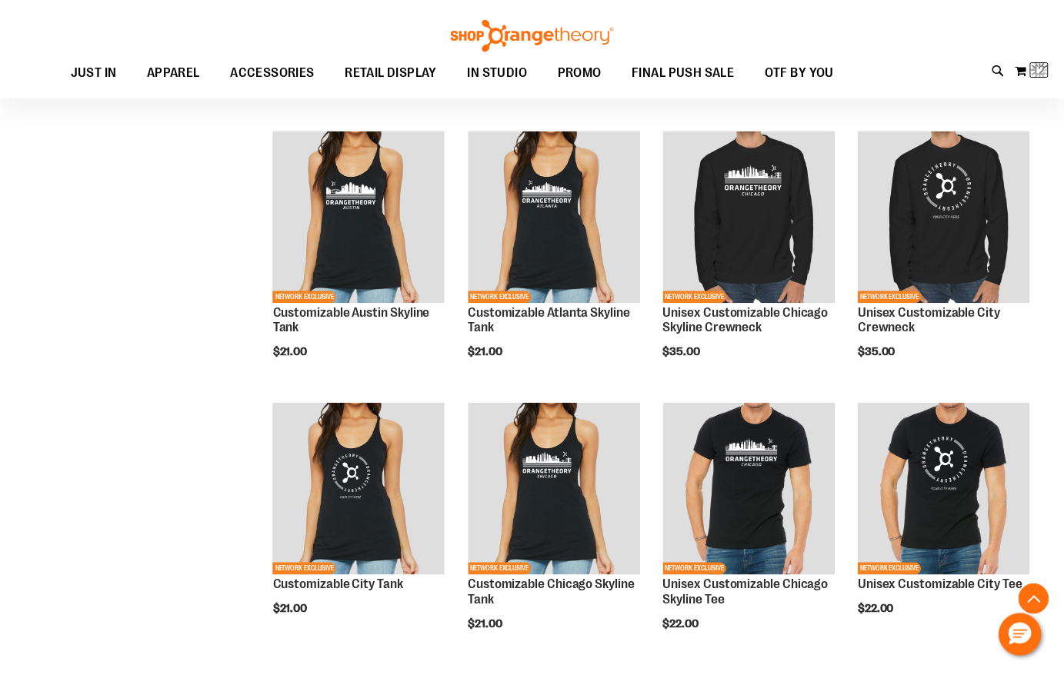
scroll to position [1118, 0]
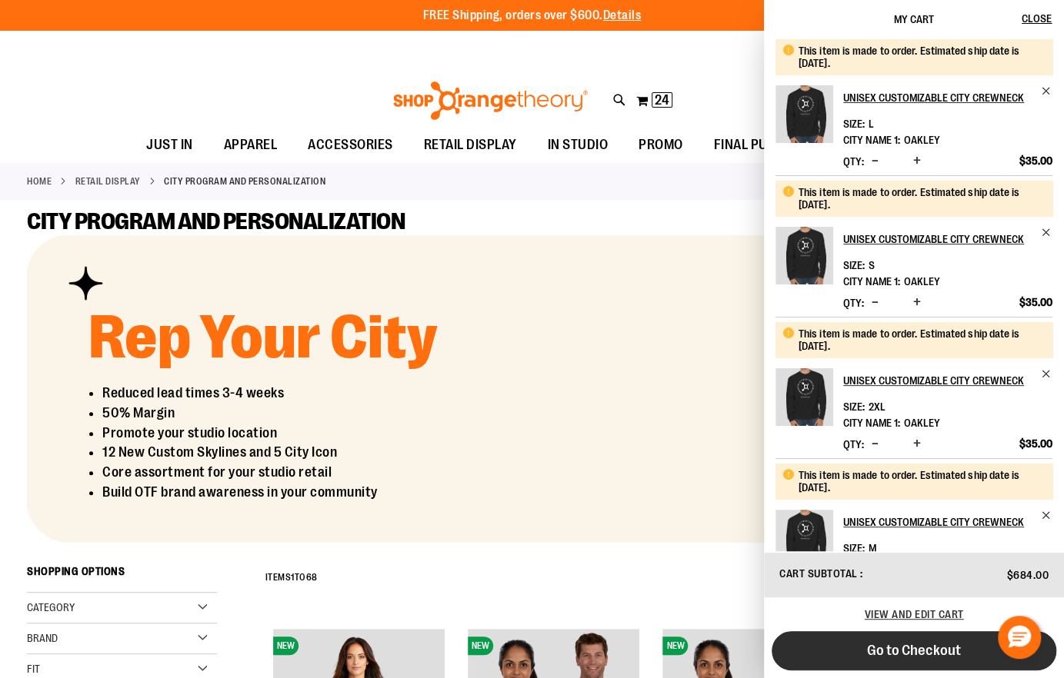
click at [841, 640] on button "Go to Checkout" at bounding box center [913, 650] width 285 height 39
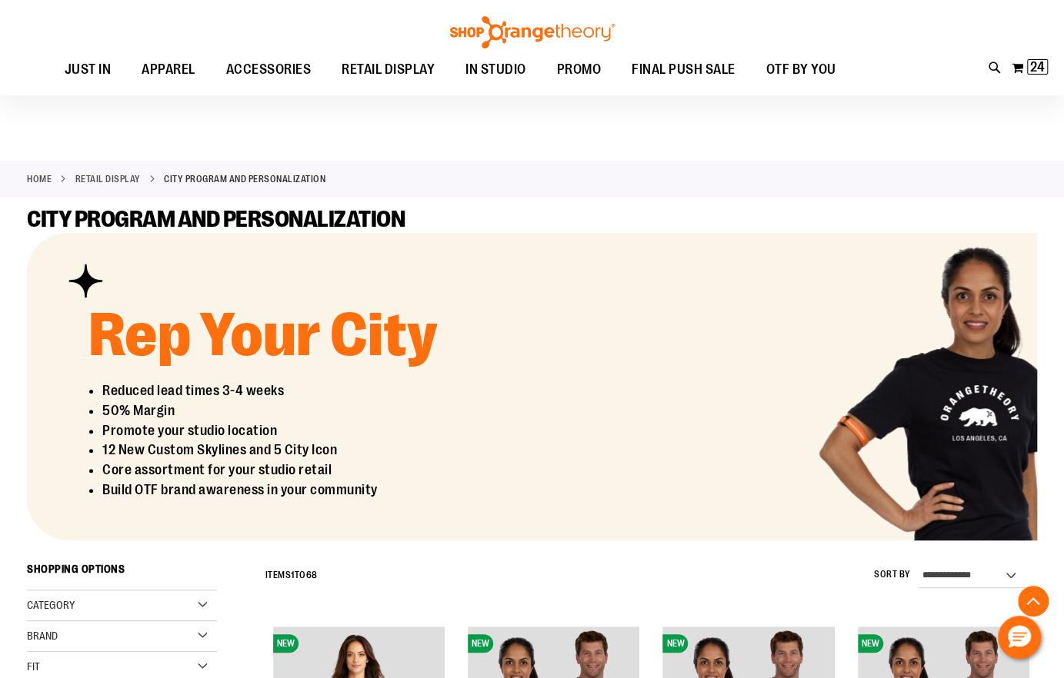
scroll to position [4808, 0]
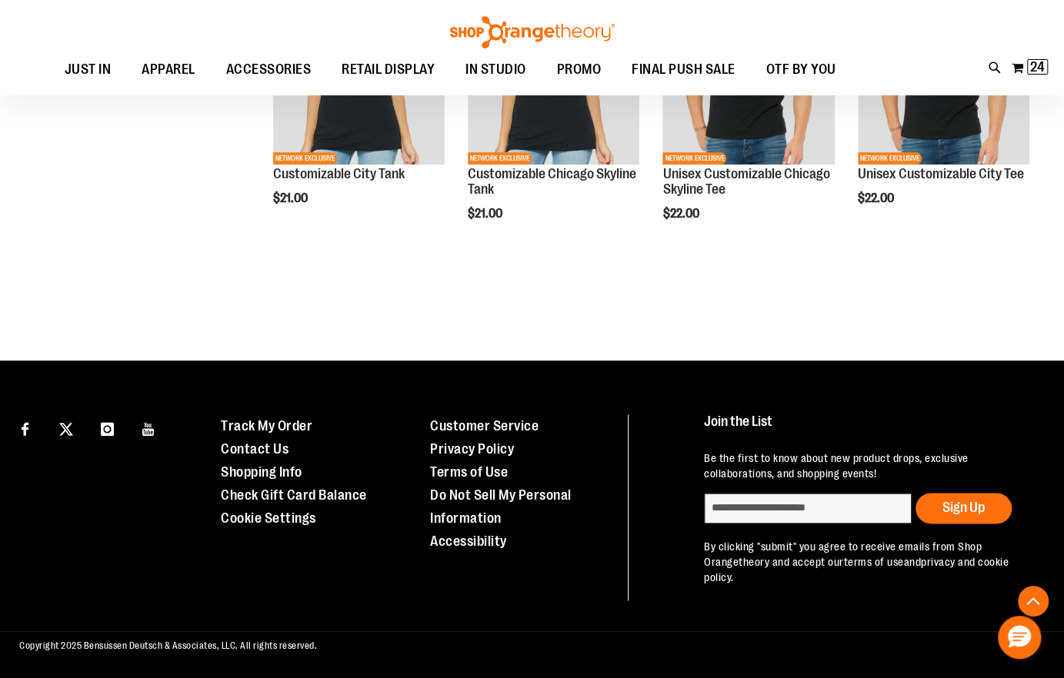
type input "**********"
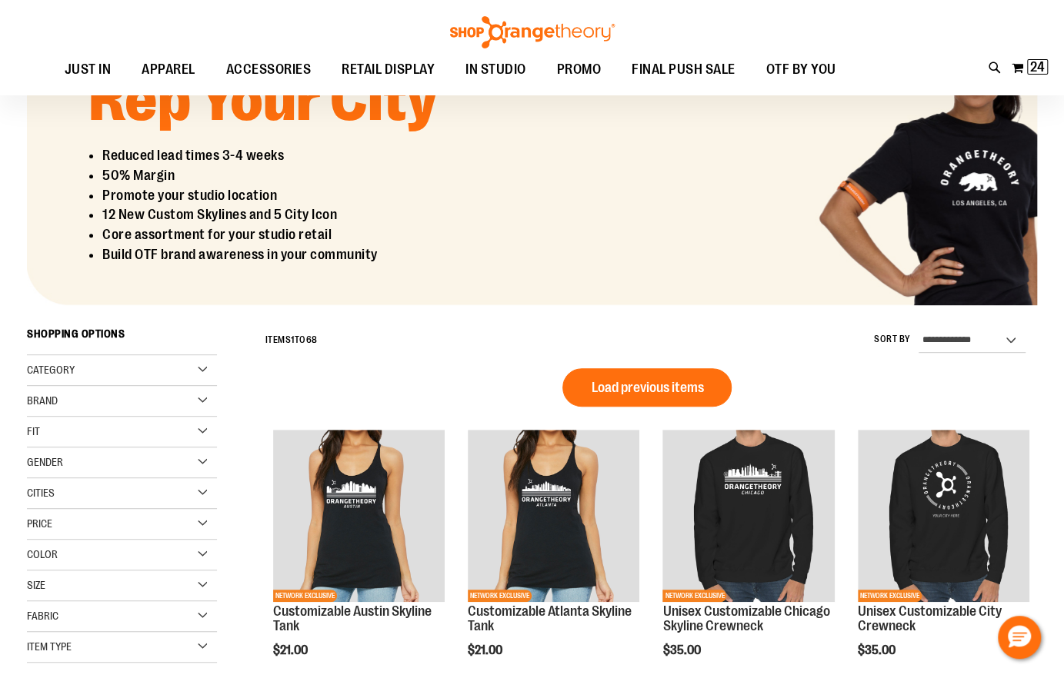
scroll to position [229, 0]
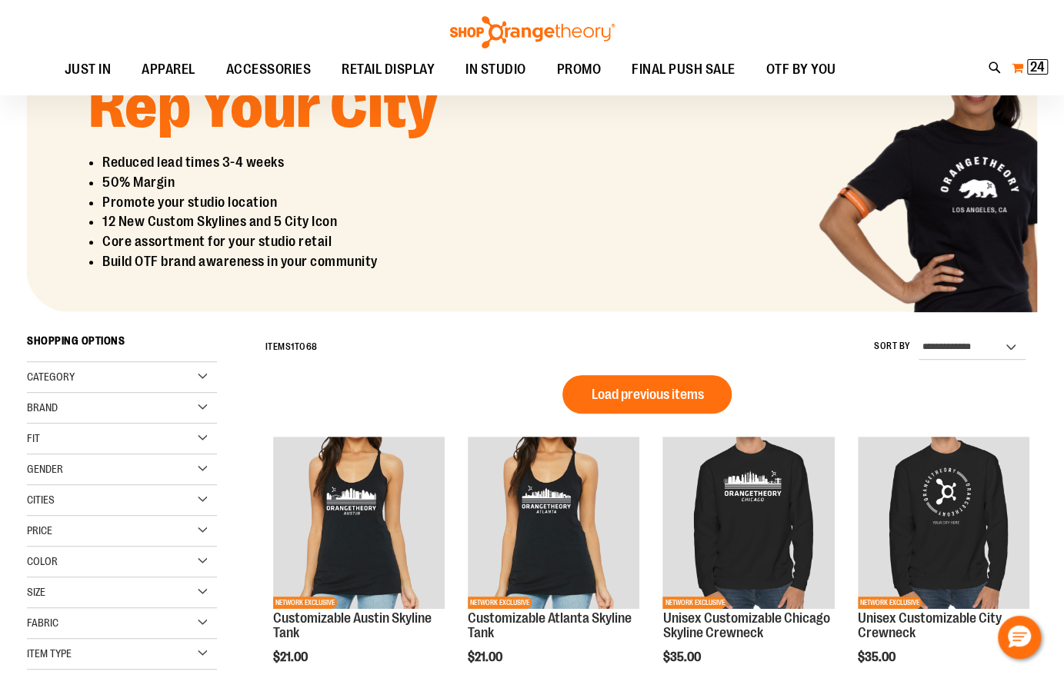
click at [1017, 69] on button "My Cart 24 24 items" at bounding box center [1030, 67] width 38 height 25
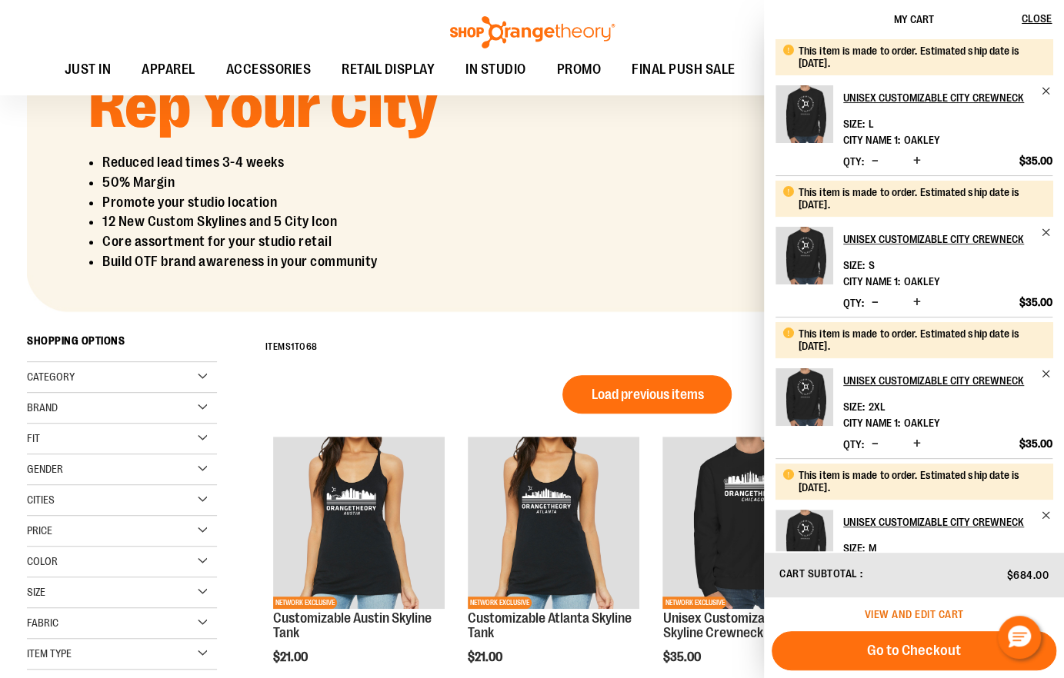
click at [883, 612] on span "View and edit cart" at bounding box center [913, 614] width 99 height 12
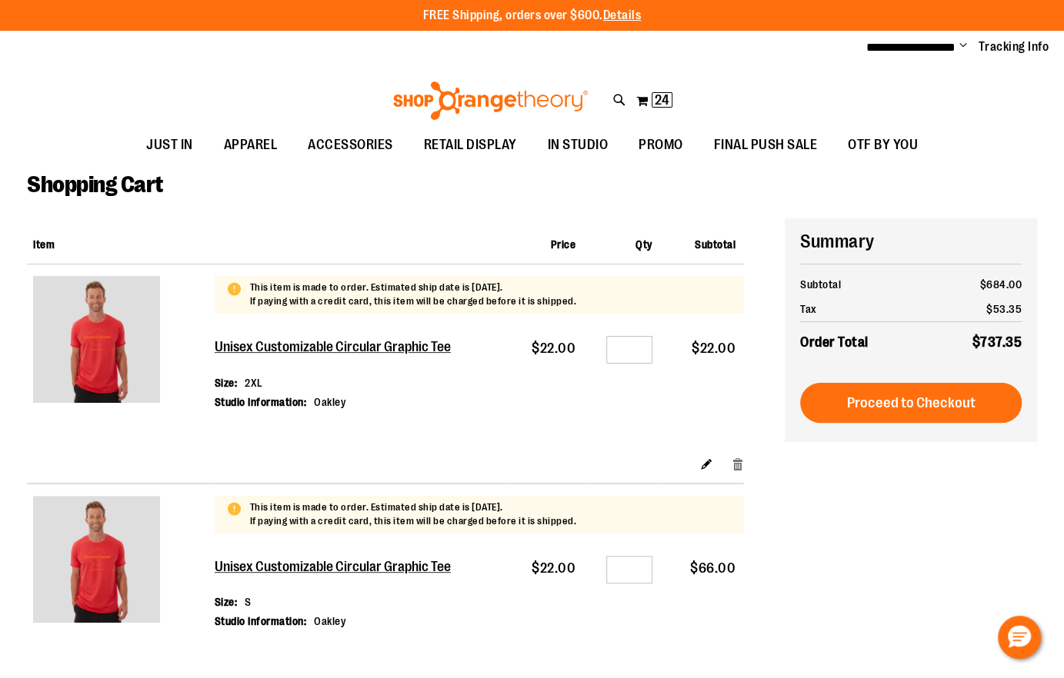
type input "**********"
click at [735, 461] on link "Remove item" at bounding box center [737, 464] width 13 height 16
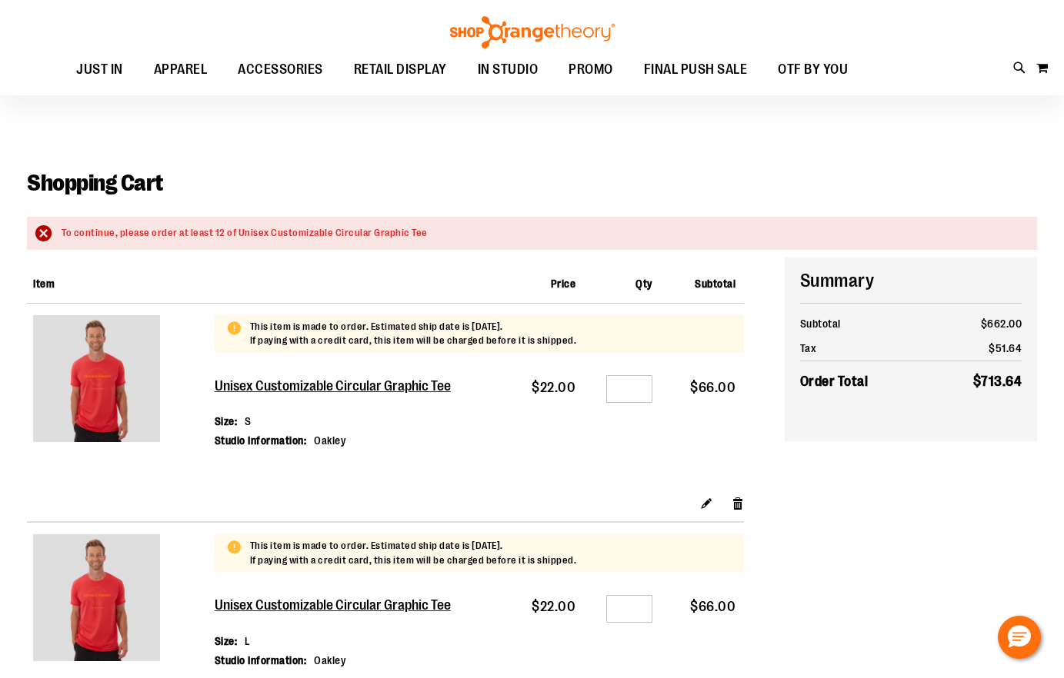
scroll to position [64, 0]
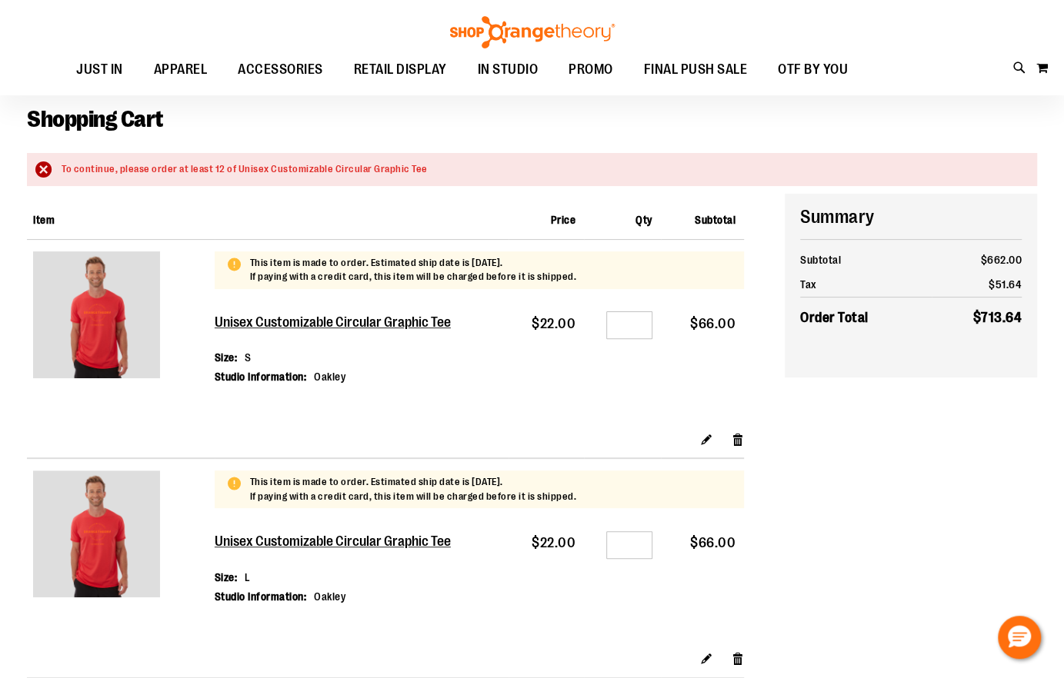
type input "**********"
click at [740, 433] on link "Remove item" at bounding box center [737, 439] width 13 height 16
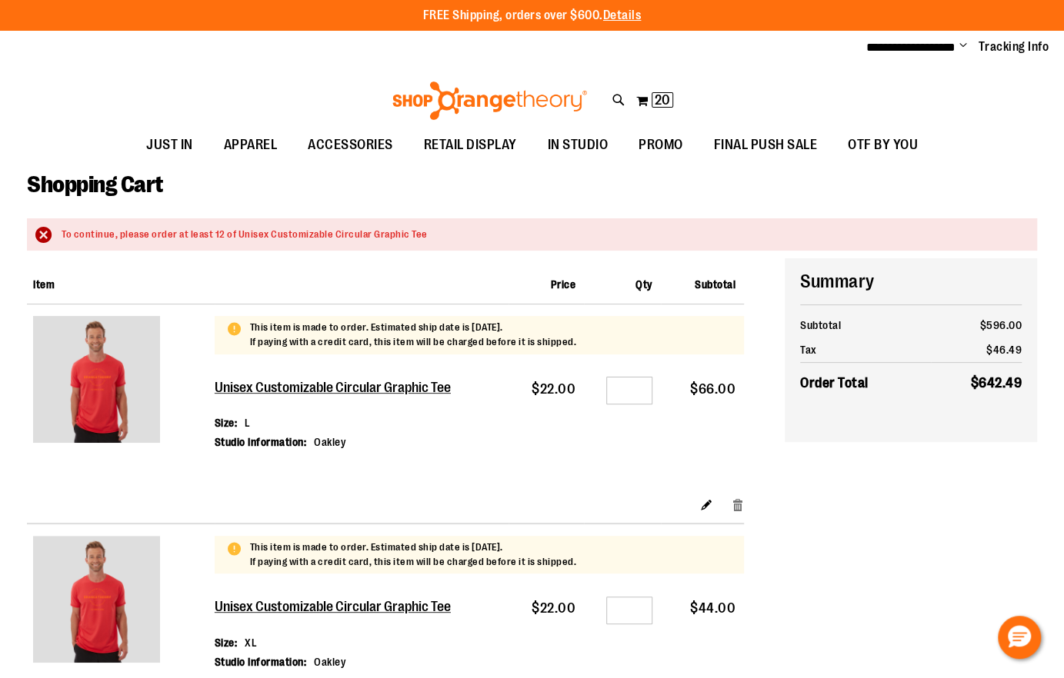
type input "**********"
click at [738, 497] on link "Remove item" at bounding box center [737, 504] width 13 height 16
type input "**********"
click at [734, 504] on link "Remove item" at bounding box center [737, 504] width 13 height 16
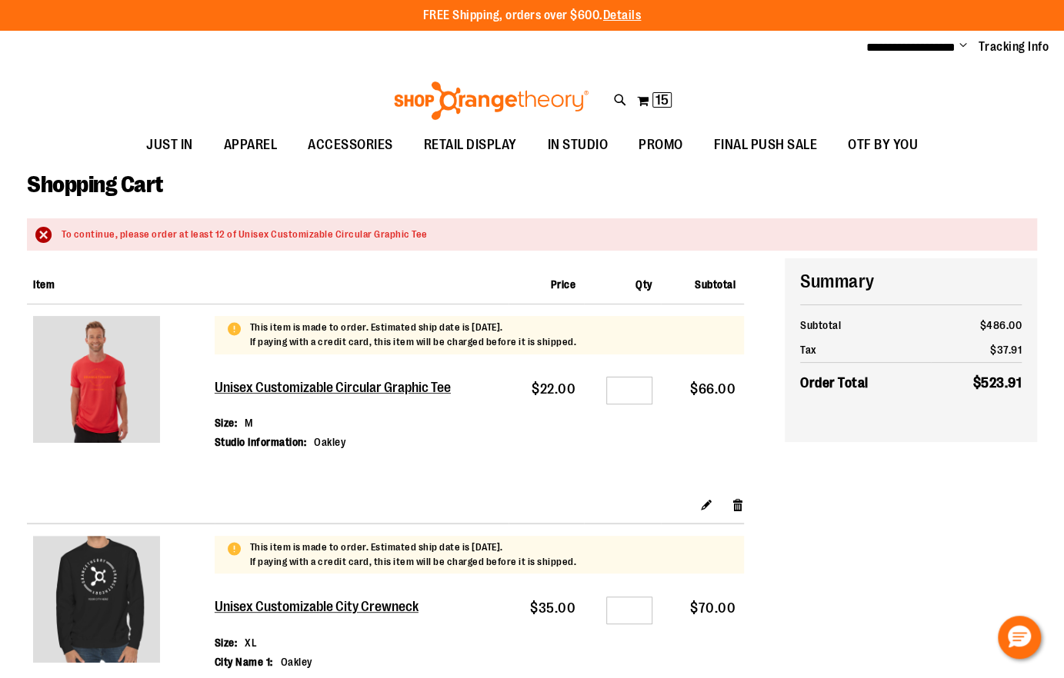
type input "**********"
click at [730, 502] on div "Edit Remove item" at bounding box center [479, 509] width 529 height 27
click at [737, 503] on link "Remove item" at bounding box center [737, 504] width 13 height 16
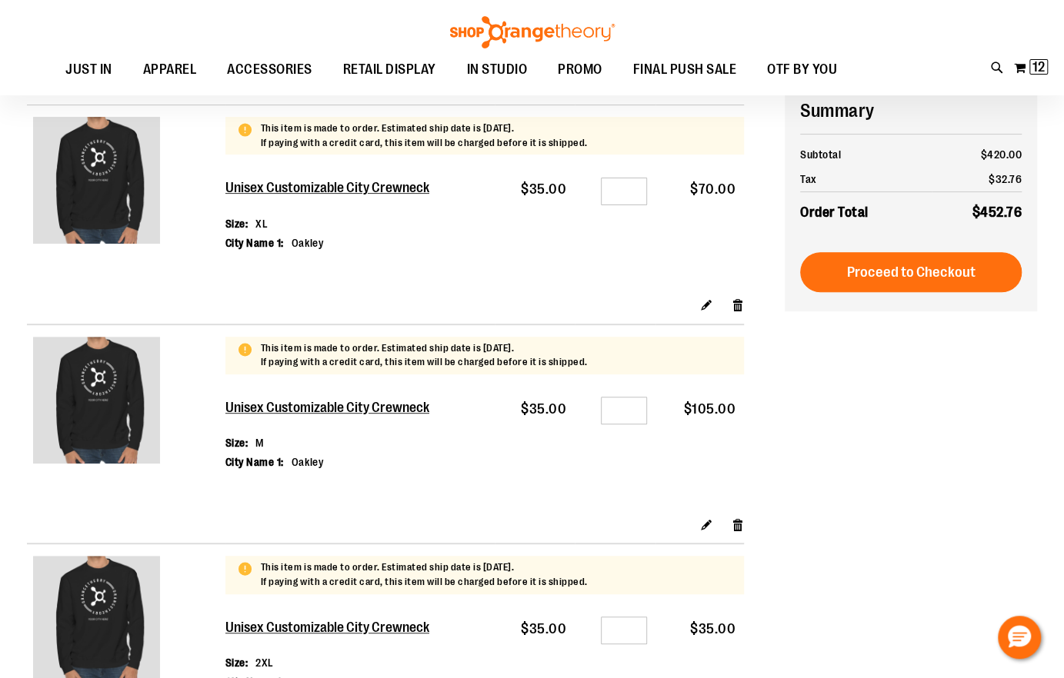
scroll to position [158, 0]
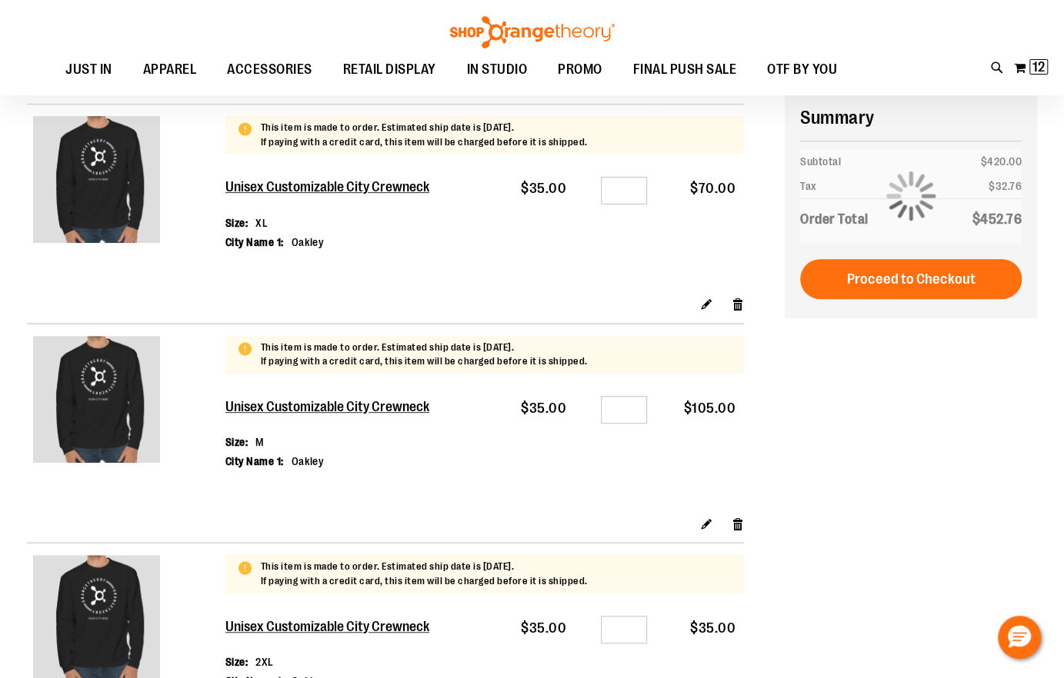
type input "**********"
click at [633, 404] on input "*" at bounding box center [624, 410] width 46 height 28
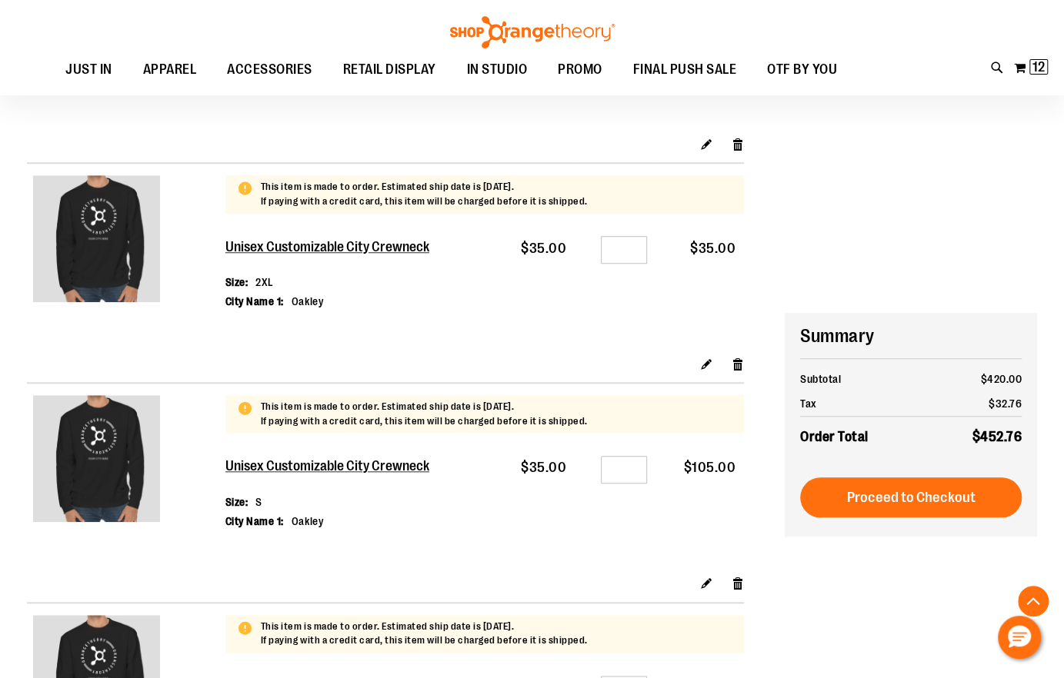
scroll to position [781, 0]
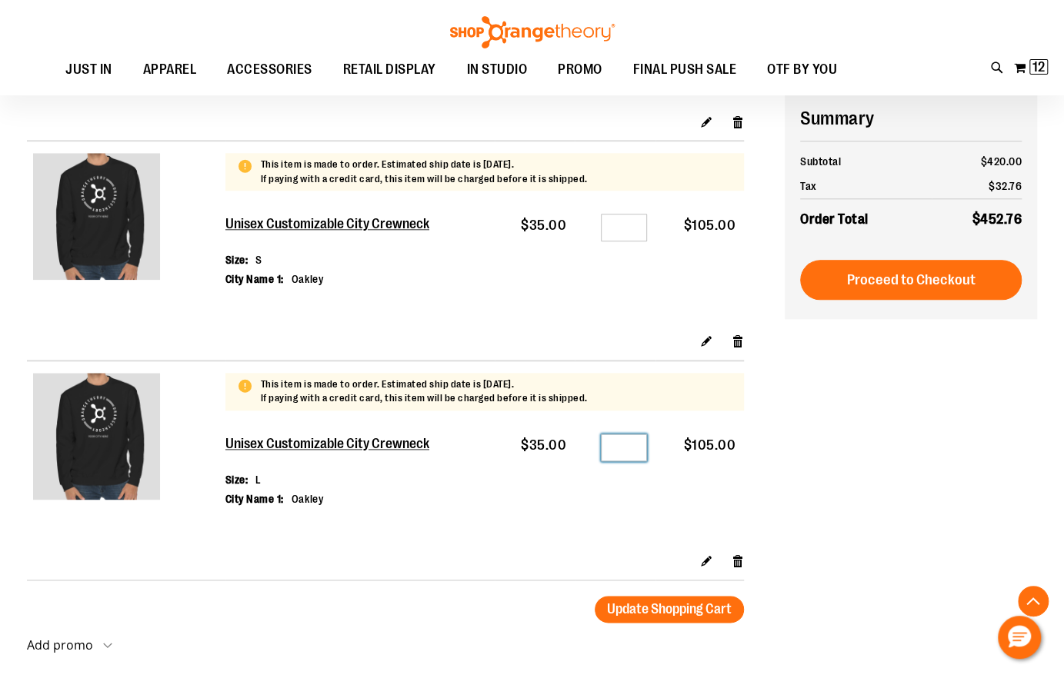
click at [634, 445] on input "*" at bounding box center [624, 448] width 46 height 28
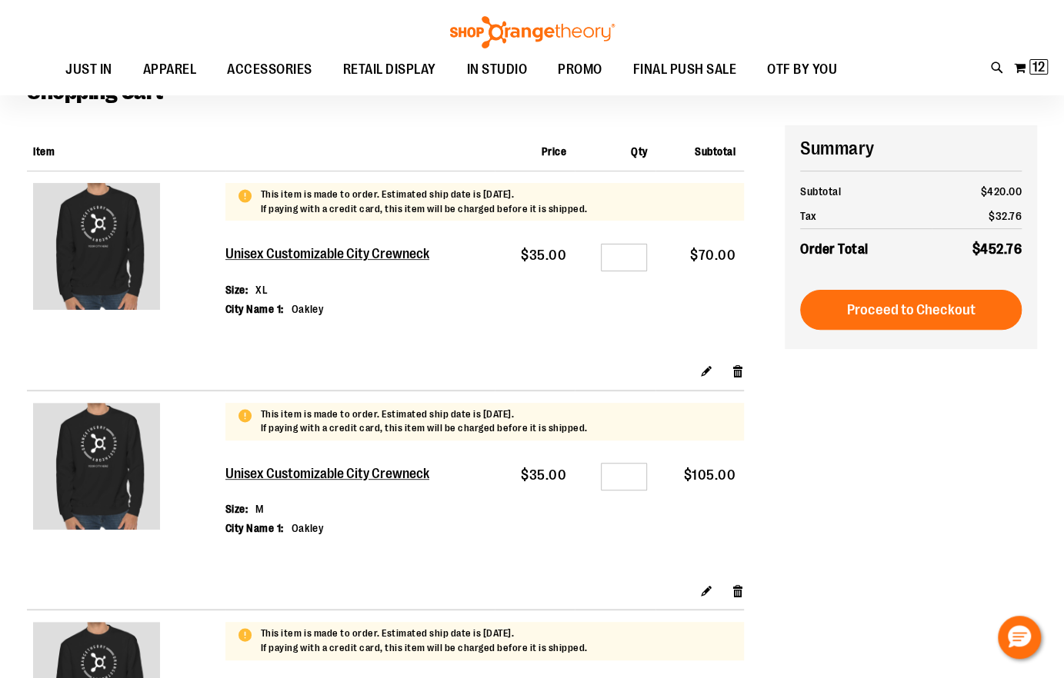
scroll to position [122, 0]
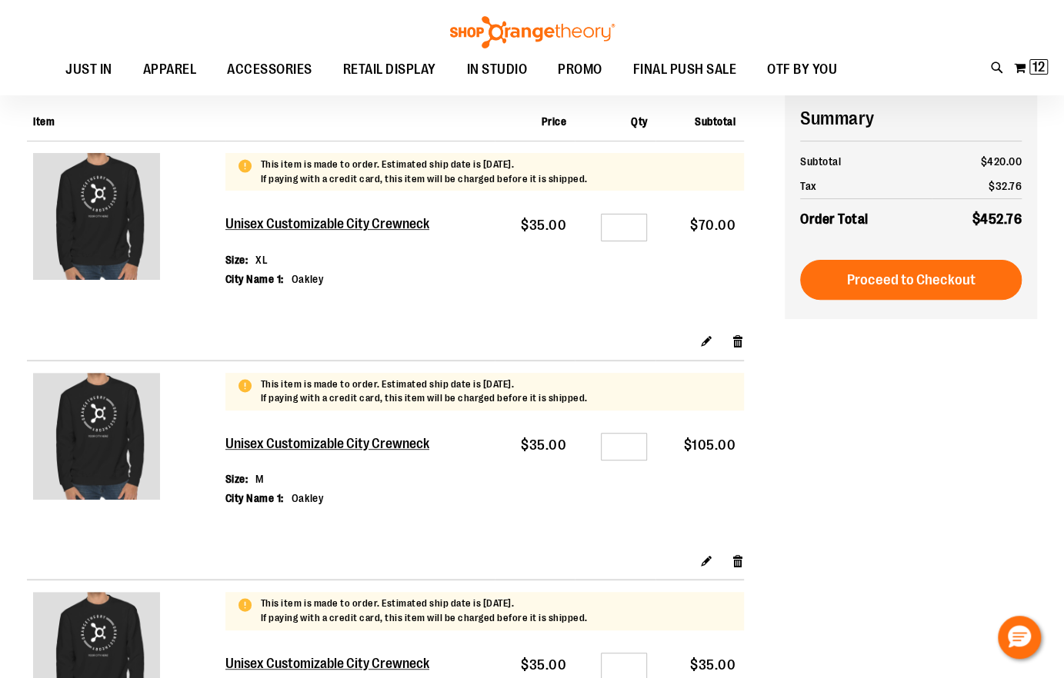
type input "*"
click at [628, 440] on input "*" at bounding box center [624, 447] width 46 height 28
type input "*"
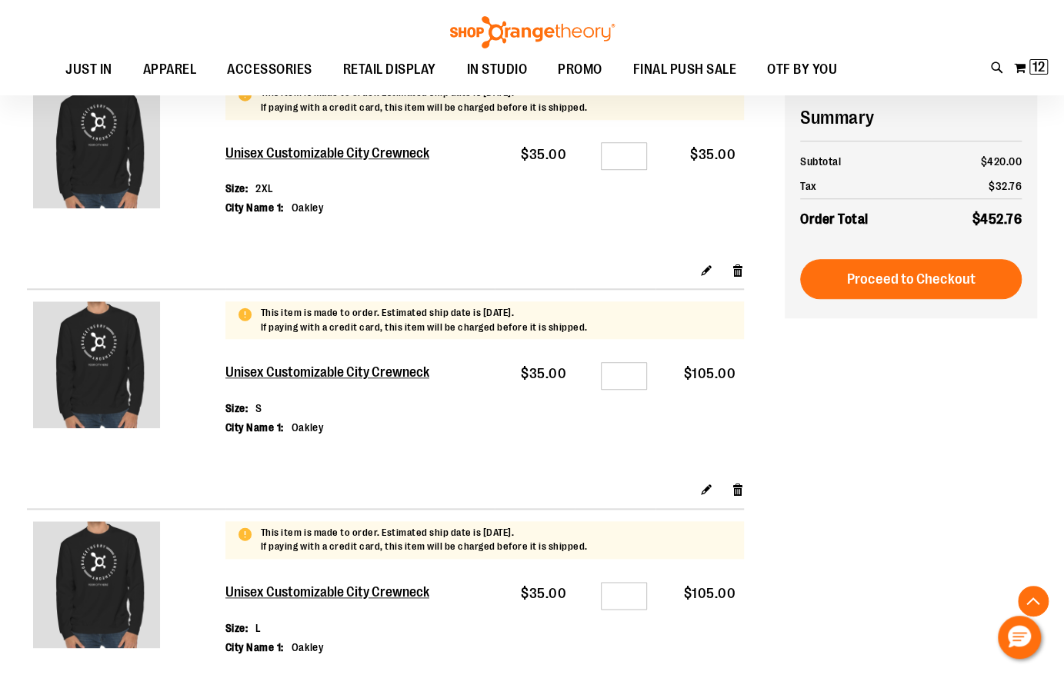
scroll to position [1127, 0]
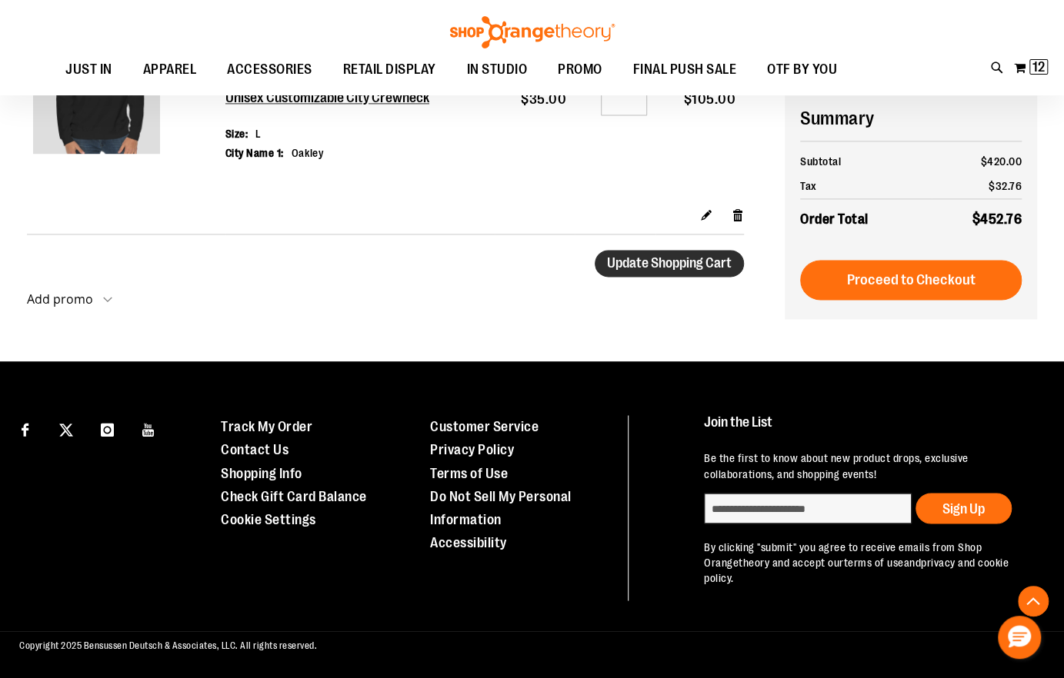
click at [651, 259] on span "Update Shopping Cart" at bounding box center [669, 262] width 125 height 15
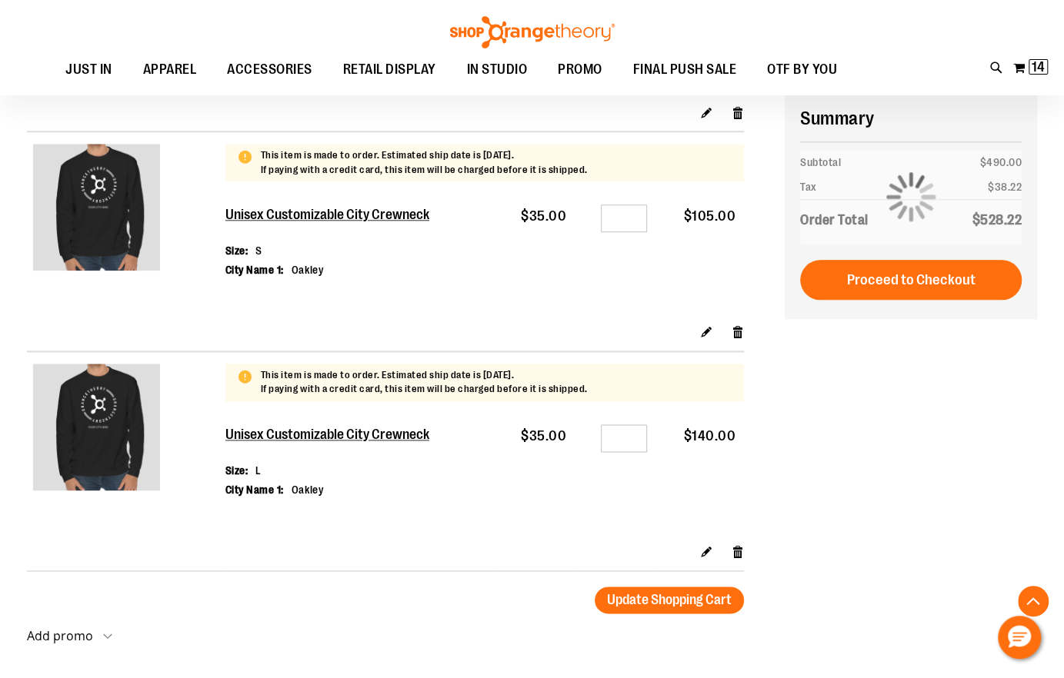
scroll to position [791, 0]
type input "**********"
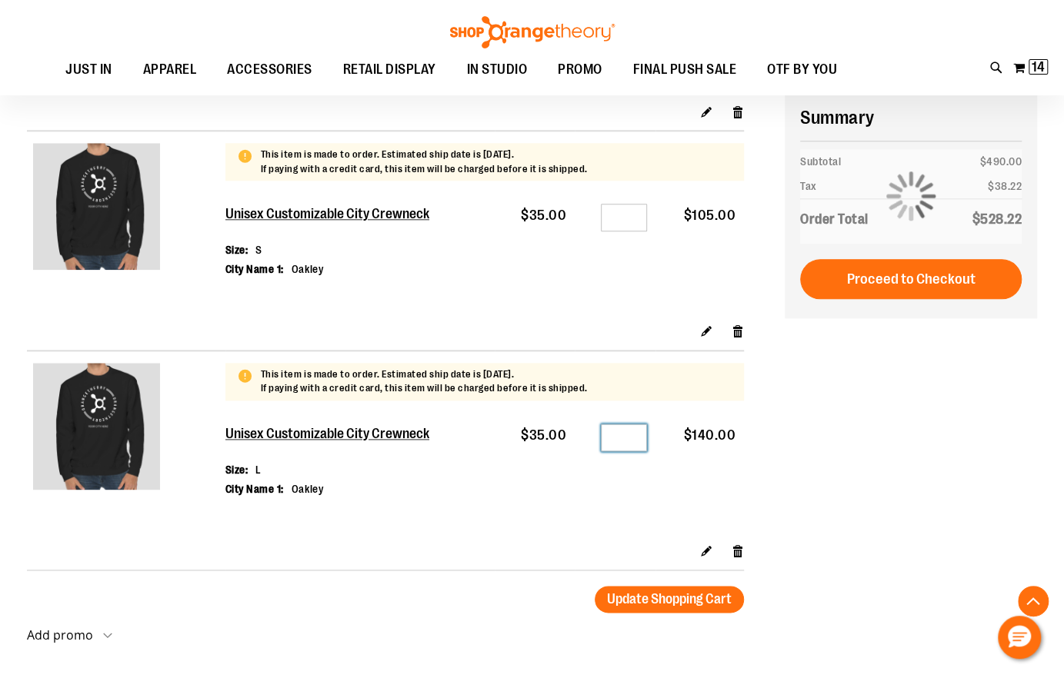
click at [631, 435] on input "*" at bounding box center [624, 438] width 46 height 28
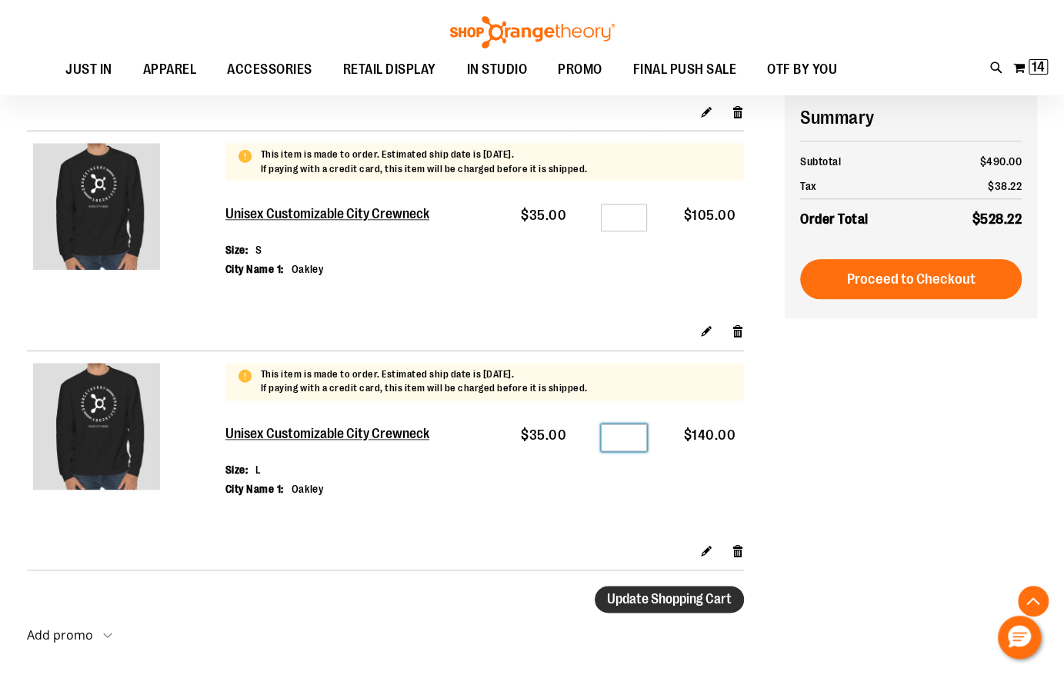
type input "*"
click at [632, 594] on span "Update Shopping Cart" at bounding box center [669, 598] width 125 height 15
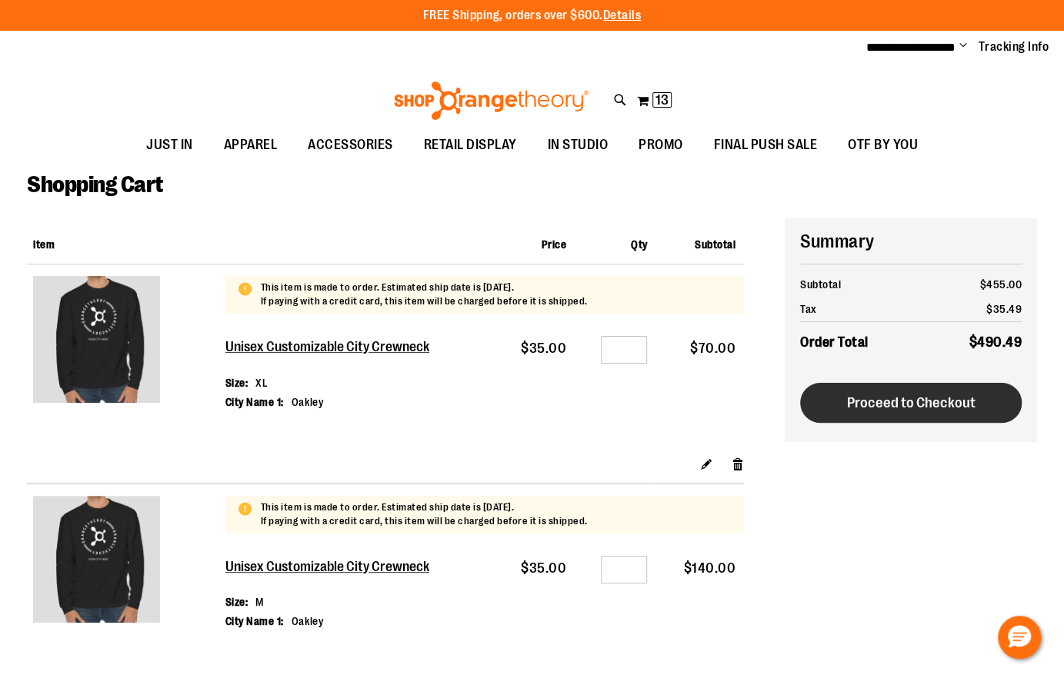
type input "**********"
click at [909, 399] on span "Proceed to Checkout" at bounding box center [910, 403] width 128 height 17
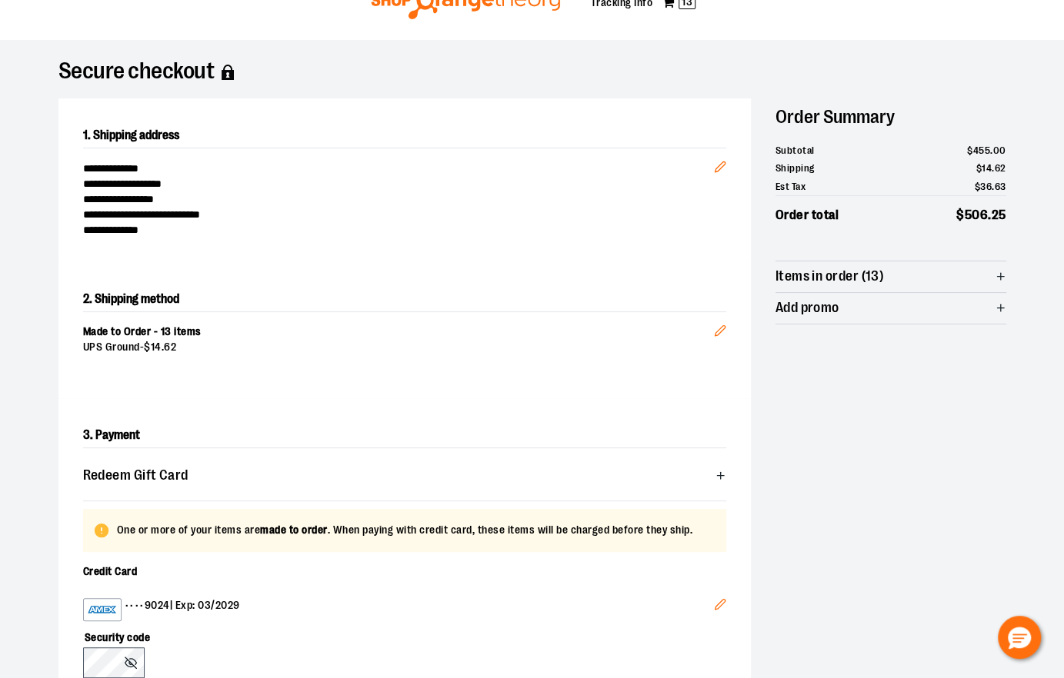
scroll to position [65, 0]
click at [718, 334] on icon "Edit" at bounding box center [720, 331] width 12 height 12
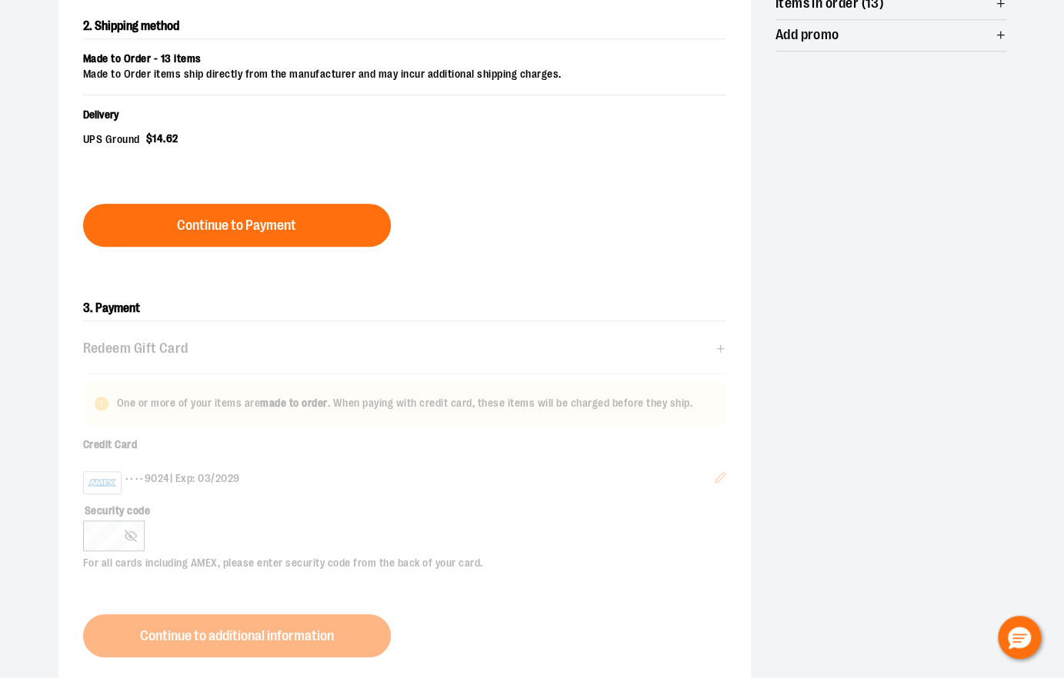
scroll to position [340, 0]
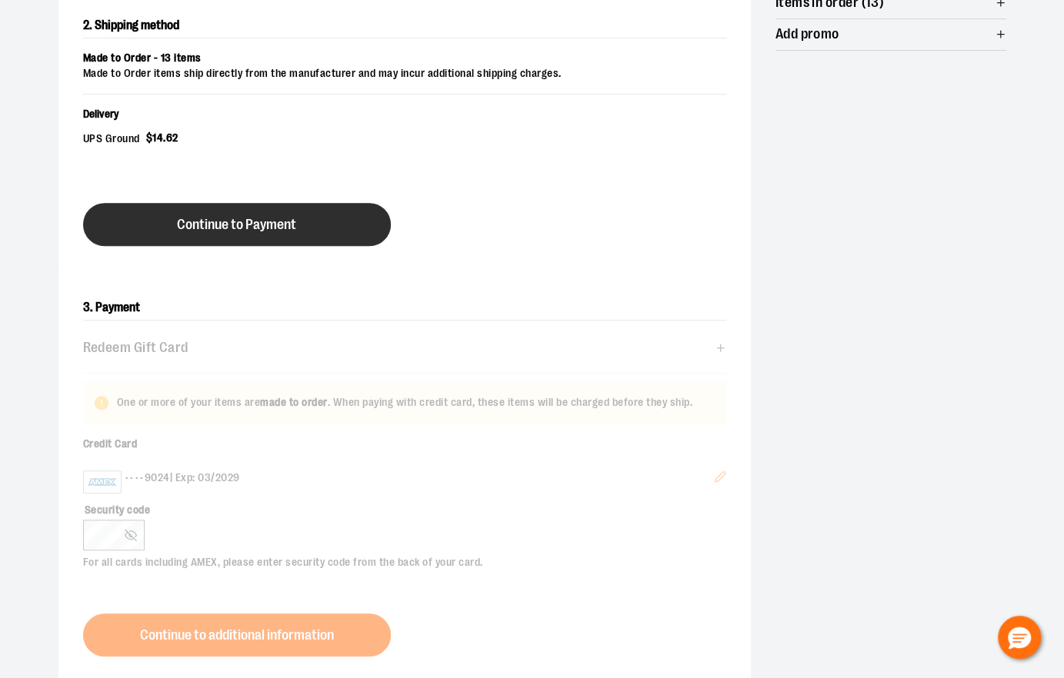
click at [228, 227] on span "Continue to Payment" at bounding box center [236, 225] width 119 height 15
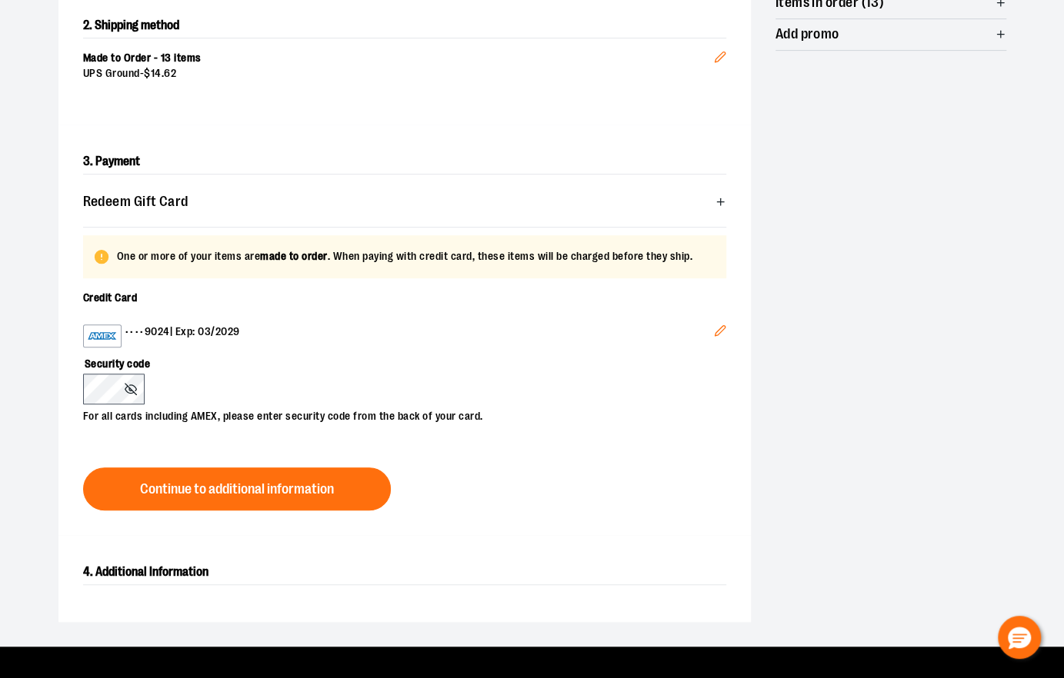
click at [229, 375] on div "Security code For all cards including AMEX, please enter security code from the…" at bounding box center [397, 386] width 628 height 77
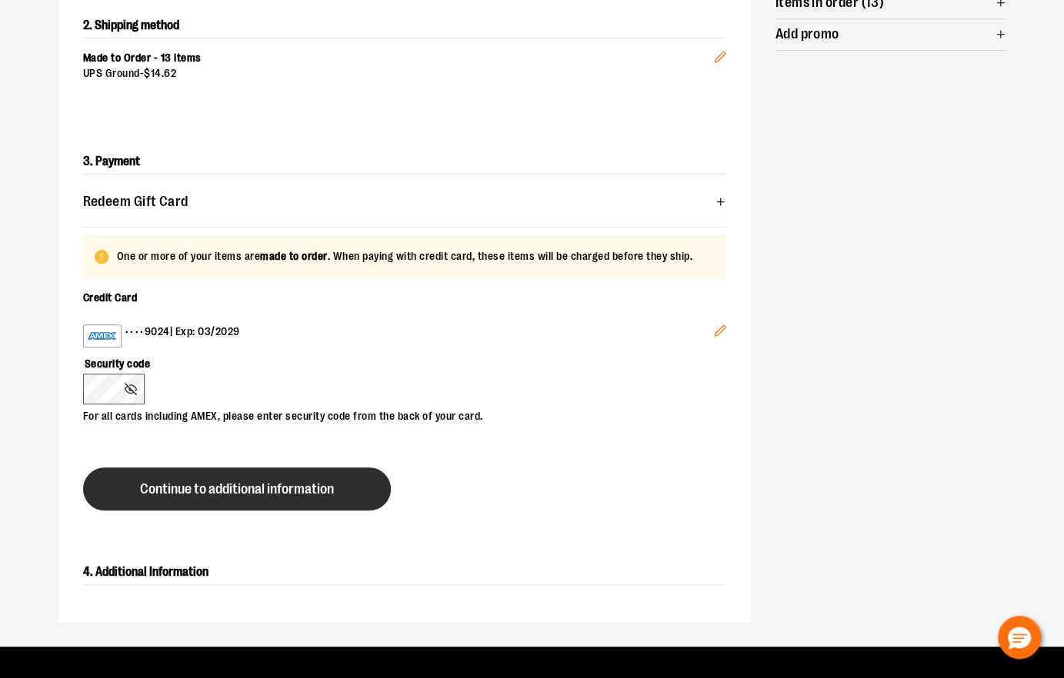
click at [161, 484] on span "Continue to additional information" at bounding box center [237, 489] width 194 height 15
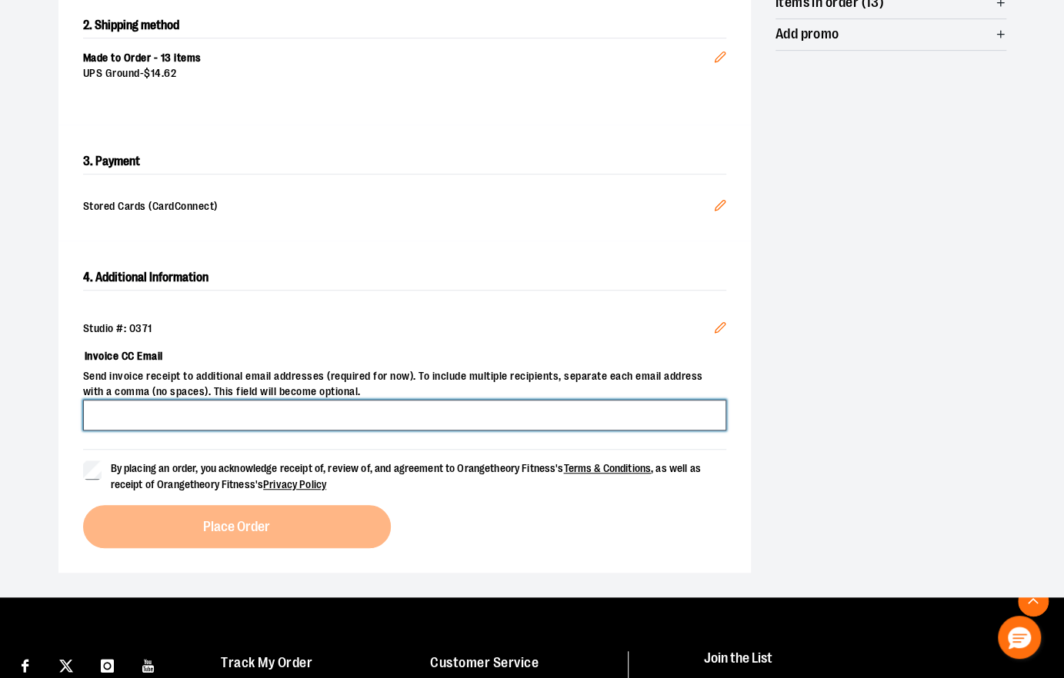
click at [125, 413] on input "Invoice CC Email" at bounding box center [404, 415] width 643 height 31
type input "**********"
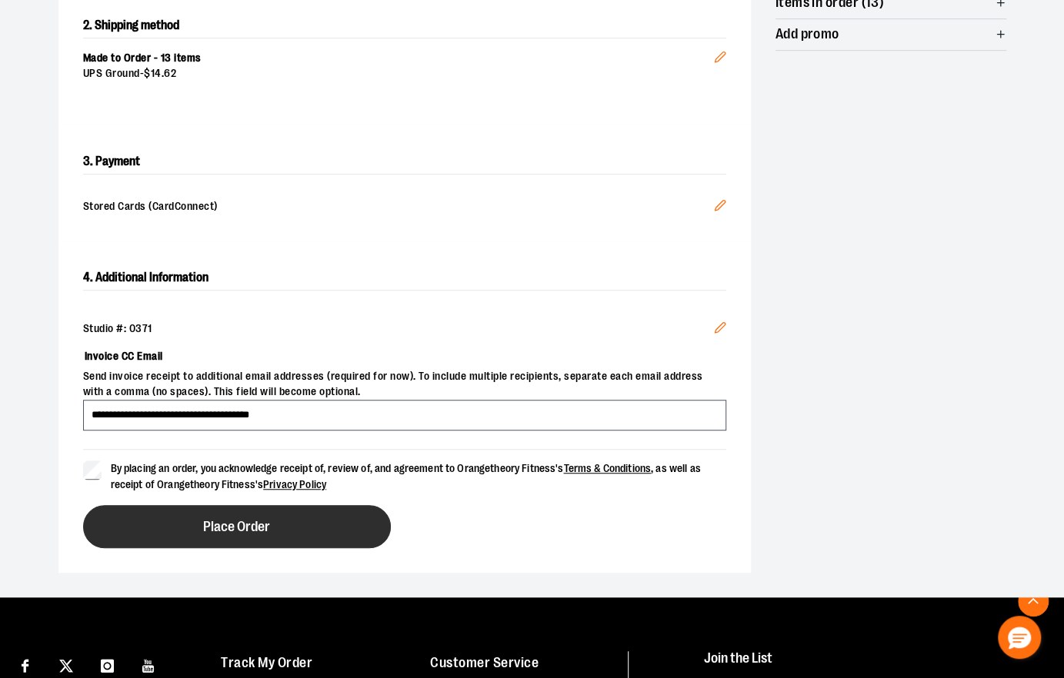
click at [168, 529] on button "Place Order" at bounding box center [237, 526] width 308 height 43
